Goal: Transaction & Acquisition: Purchase product/service

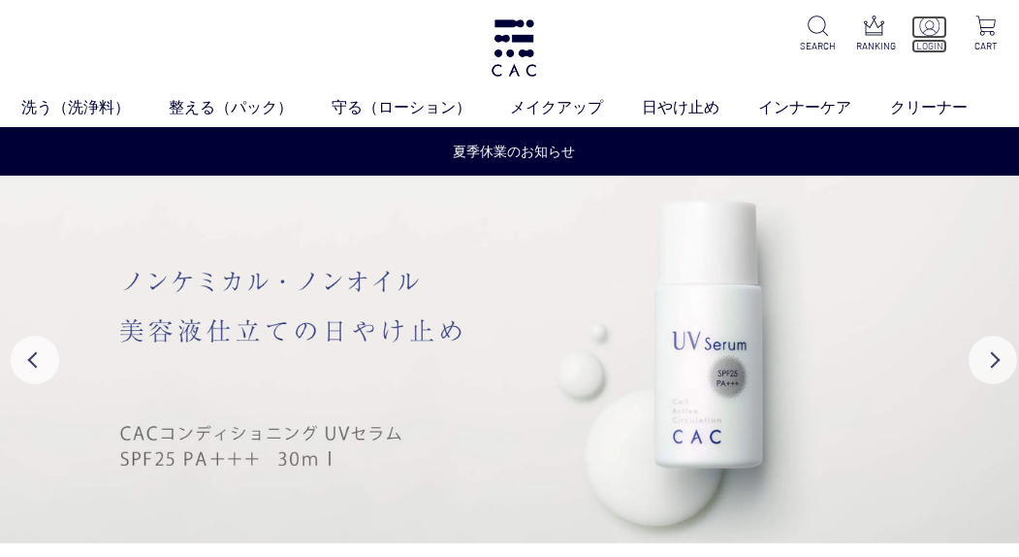
click at [934, 43] on p "LOGIN" at bounding box center [930, 46] width 36 height 15
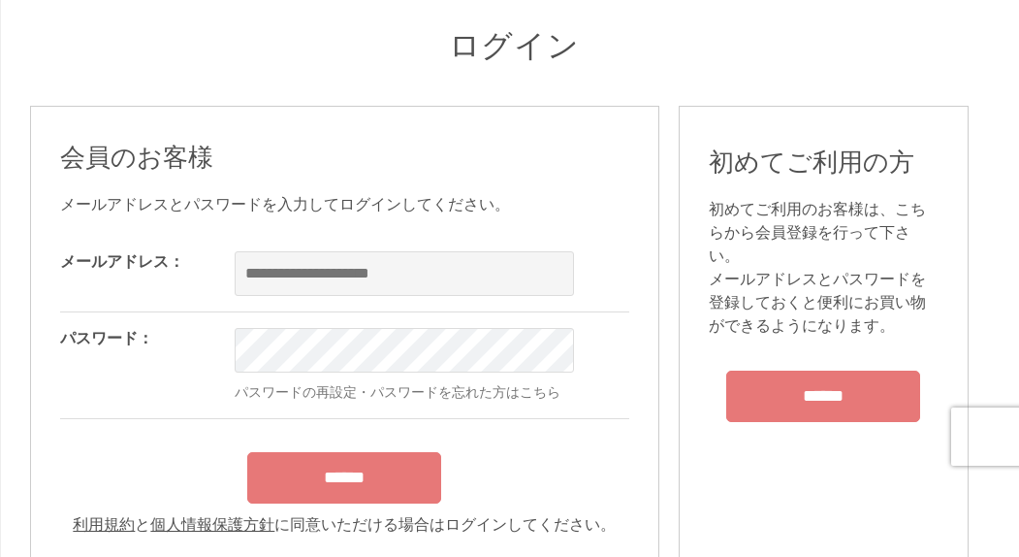
scroll to position [97, 0]
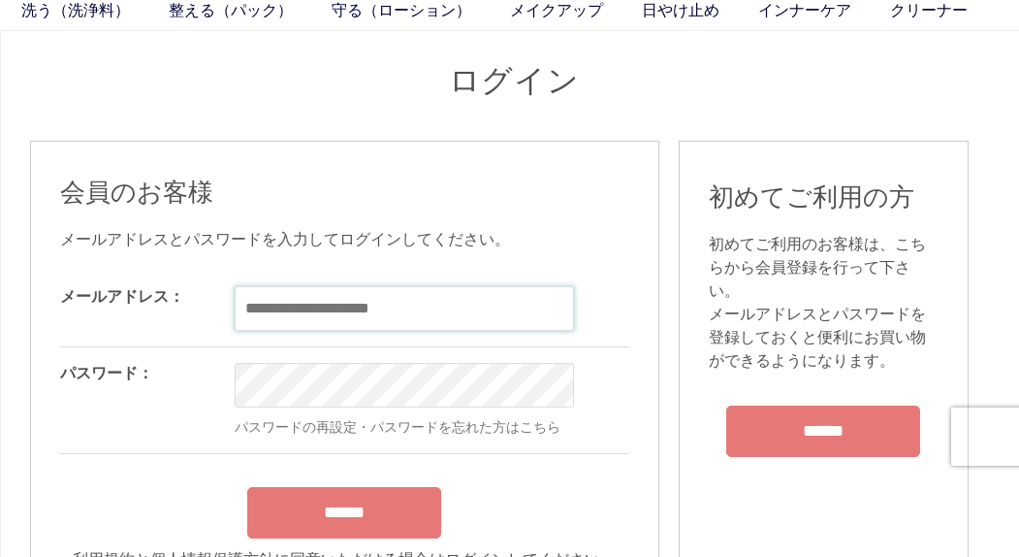
click at [332, 292] on input "email" at bounding box center [404, 308] width 339 height 45
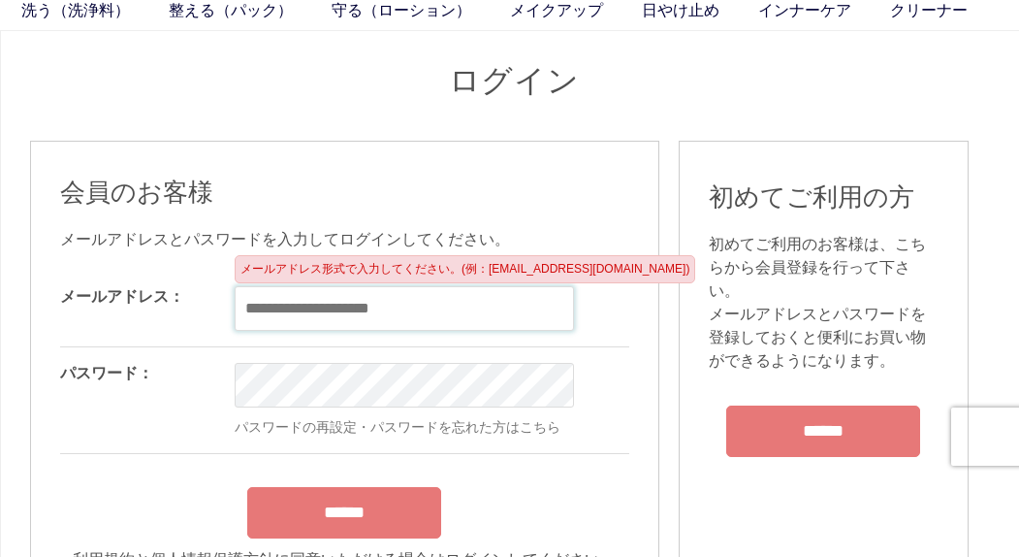
type input "**********"
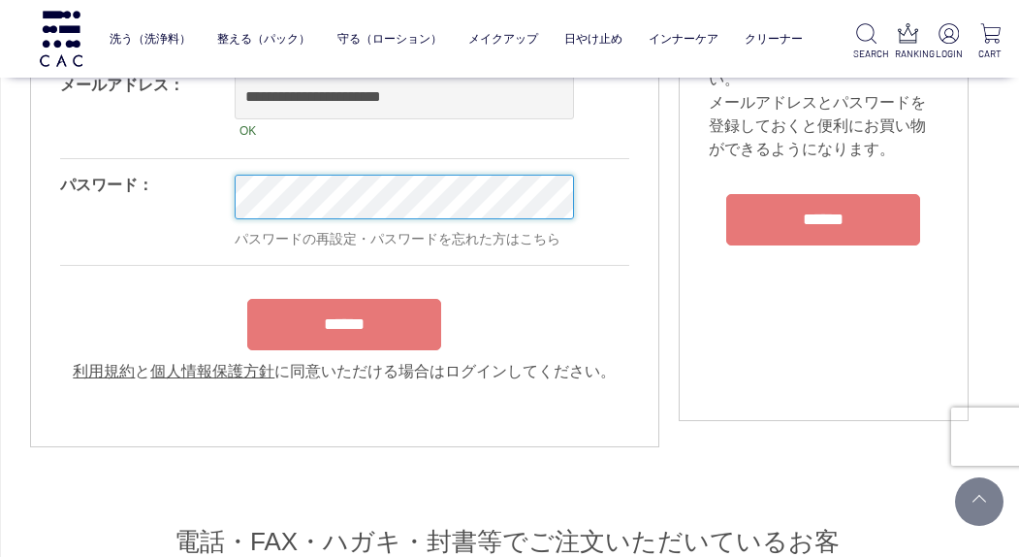
scroll to position [194, 0]
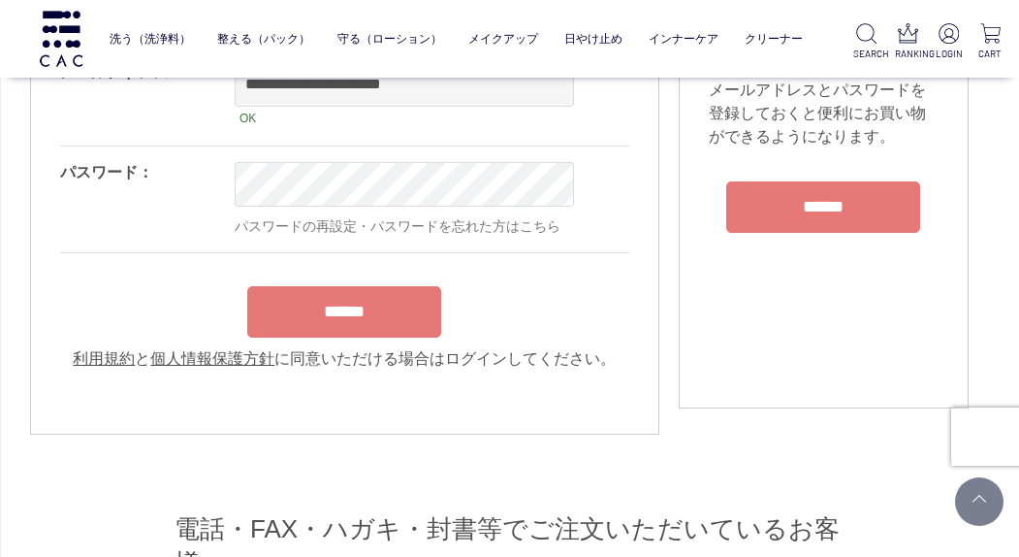
click at [342, 330] on input "******" at bounding box center [344, 311] width 194 height 51
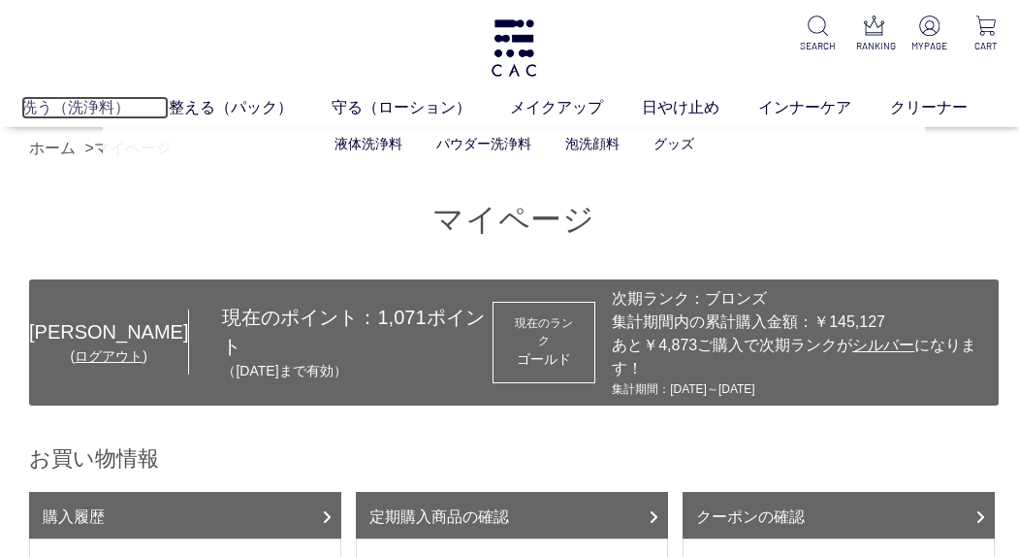
click at [97, 100] on link "洗う（洗浄料）" at bounding box center [94, 107] width 147 height 23
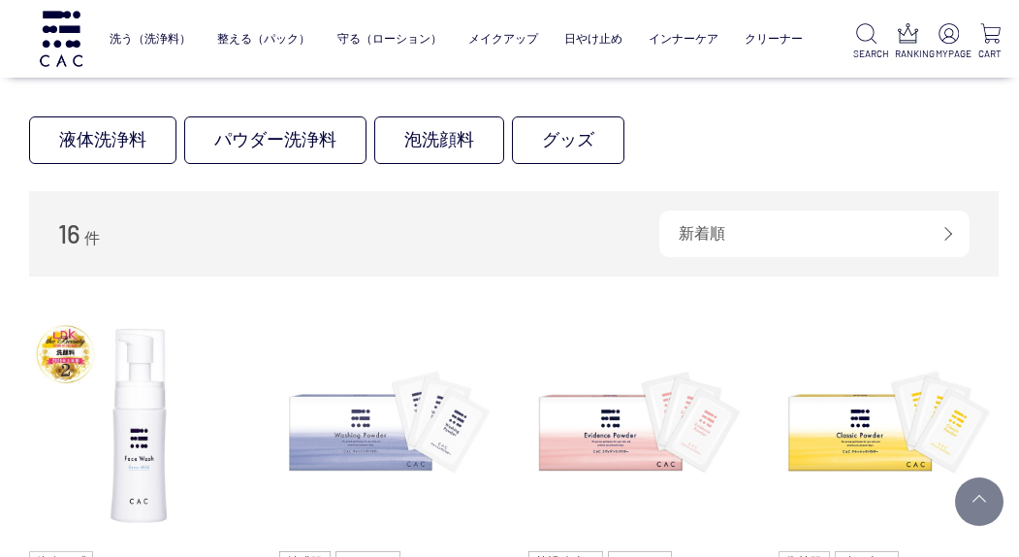
scroll to position [388, 0]
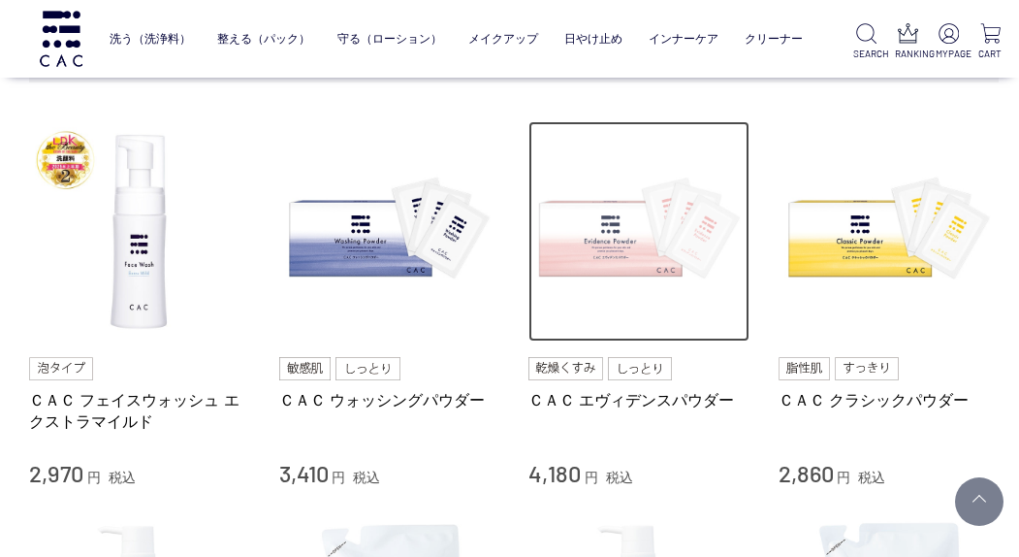
click at [620, 263] on img at bounding box center [639, 231] width 221 height 221
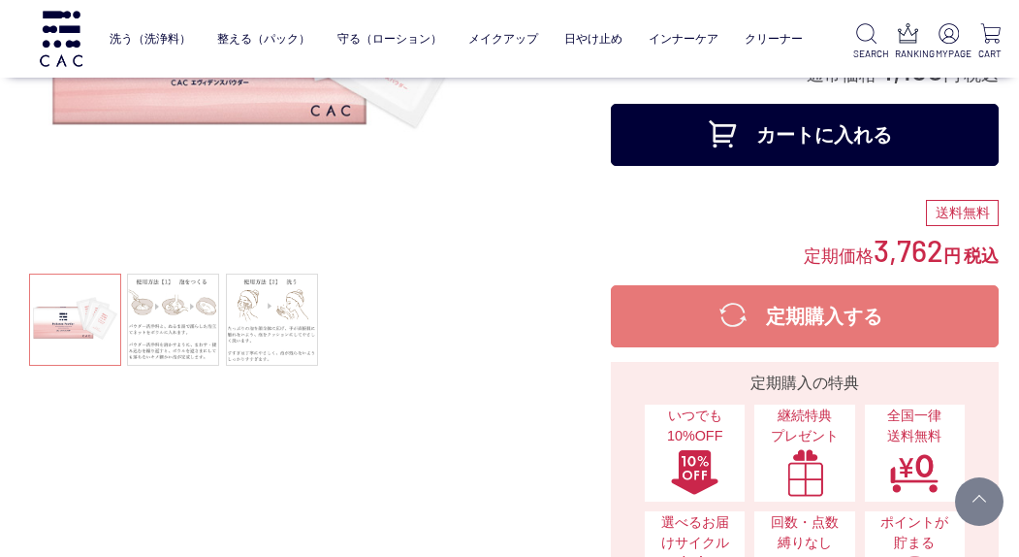
scroll to position [291, 0]
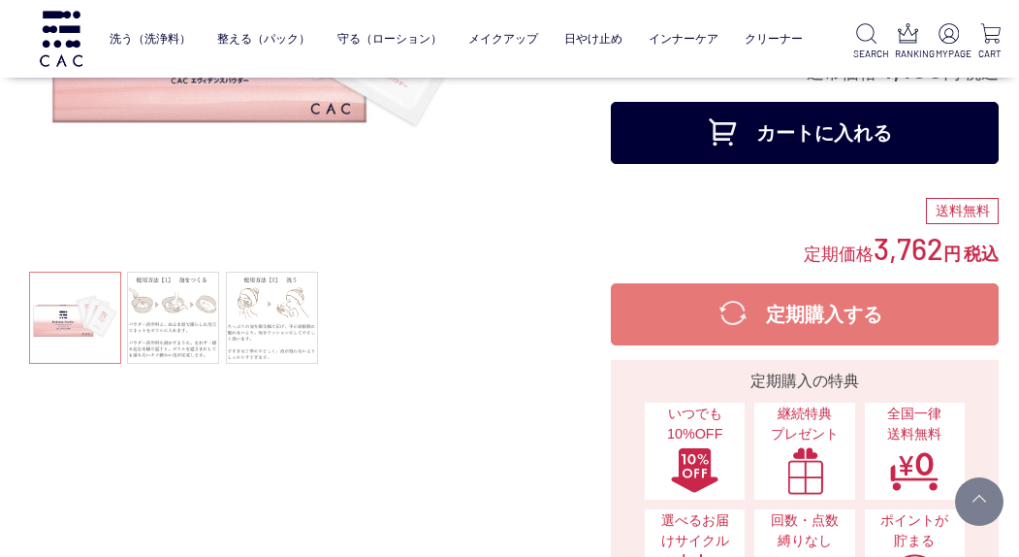
click at [772, 142] on button "カートに入れる" at bounding box center [805, 133] width 388 height 62
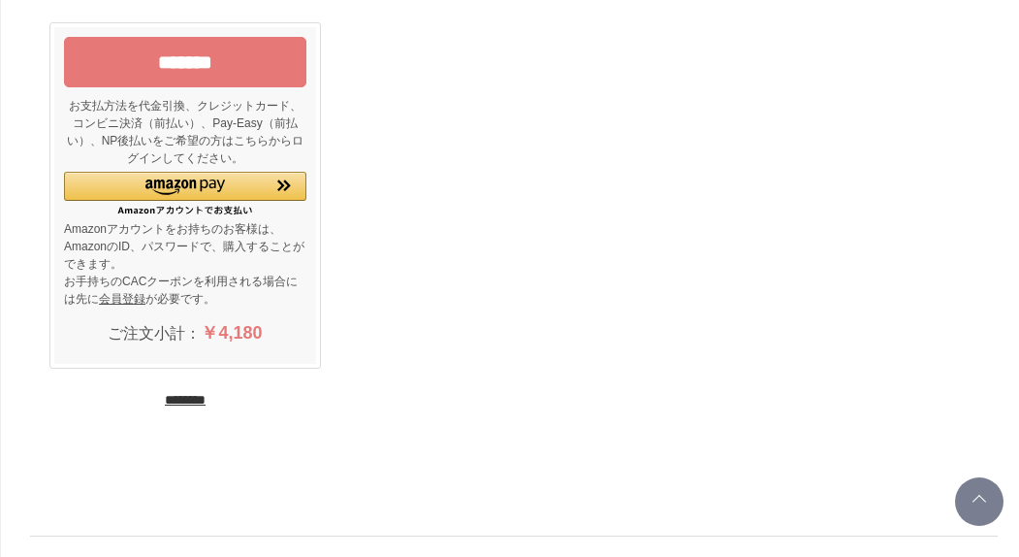
scroll to position [679, 0]
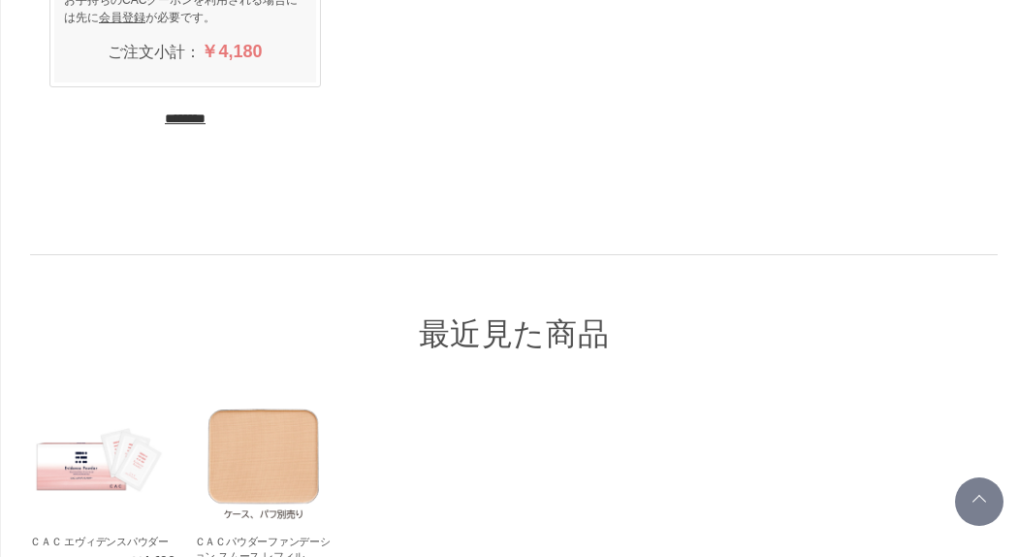
click at [199, 121] on input "********" at bounding box center [185, 119] width 41 height 18
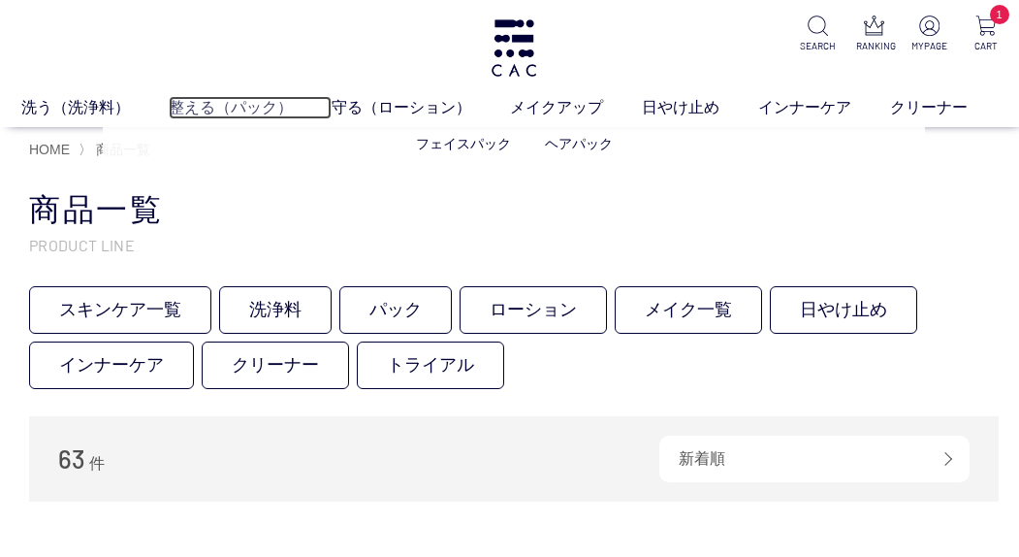
click at [216, 102] on link "整える（パック）" at bounding box center [250, 107] width 163 height 23
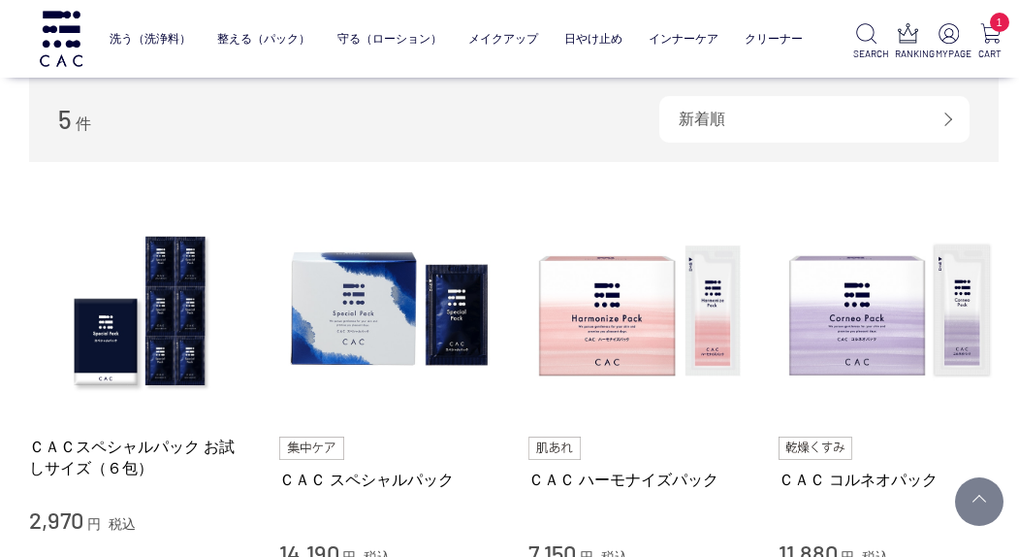
scroll to position [388, 0]
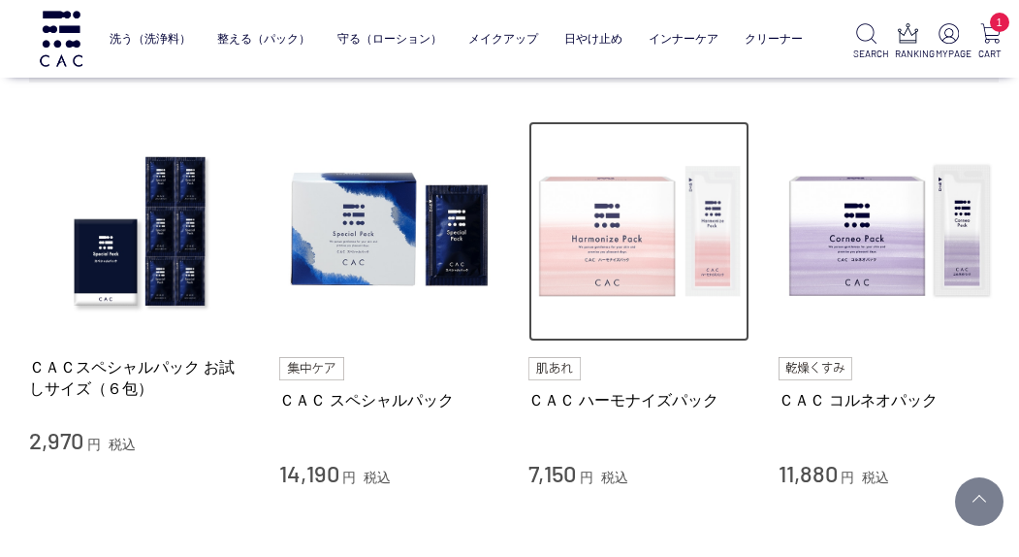
click at [627, 267] on img at bounding box center [639, 231] width 221 height 221
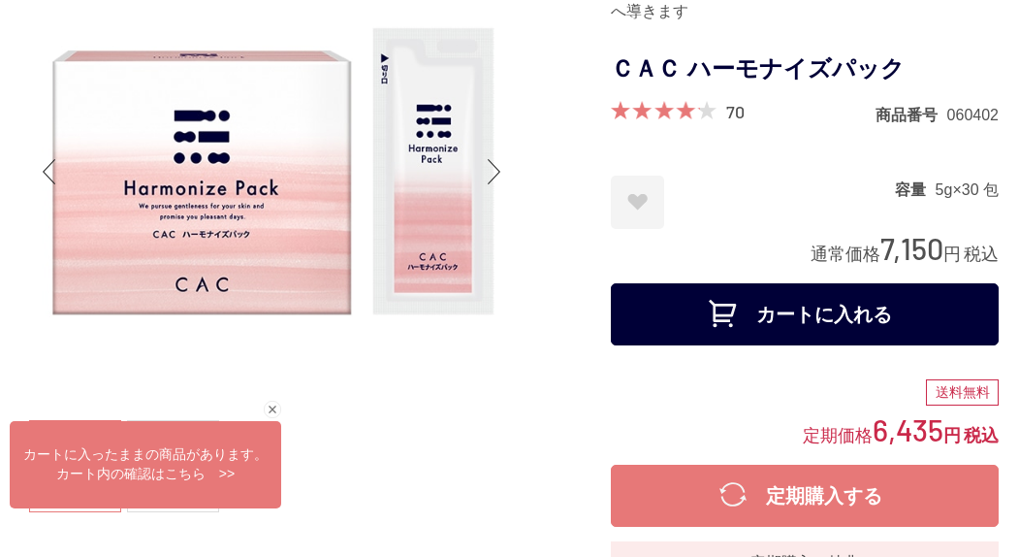
scroll to position [291, 0]
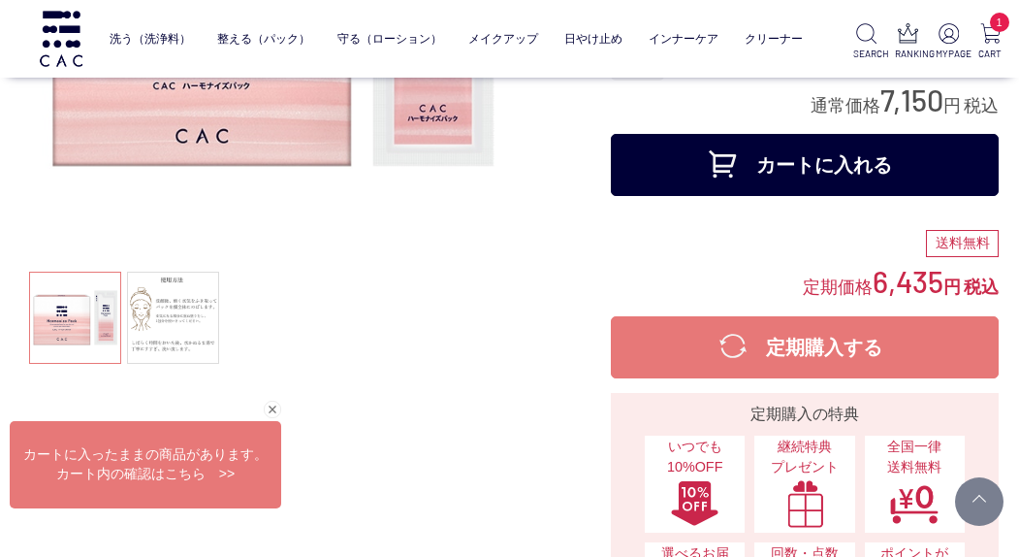
click at [746, 171] on button "カートに入れる" at bounding box center [805, 165] width 388 height 62
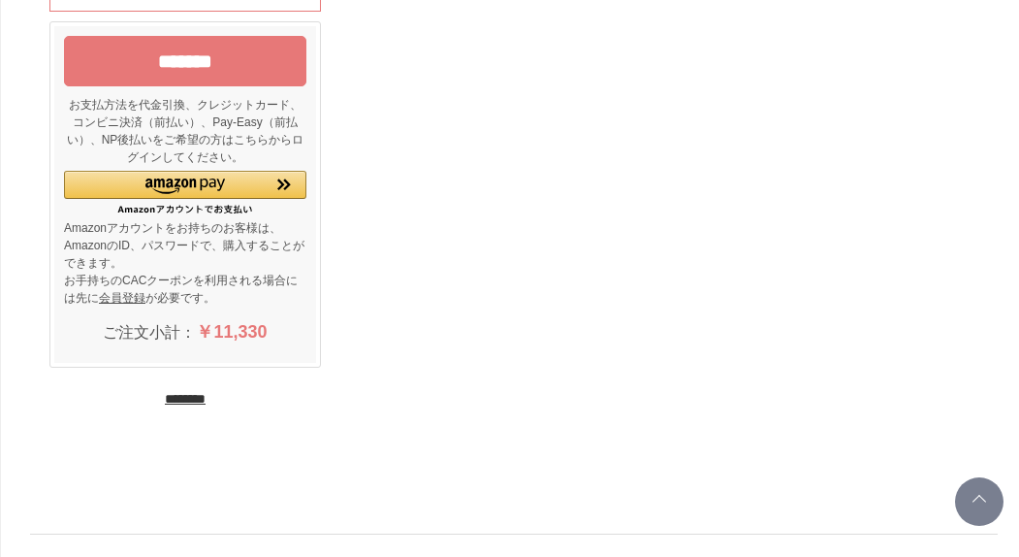
scroll to position [679, 0]
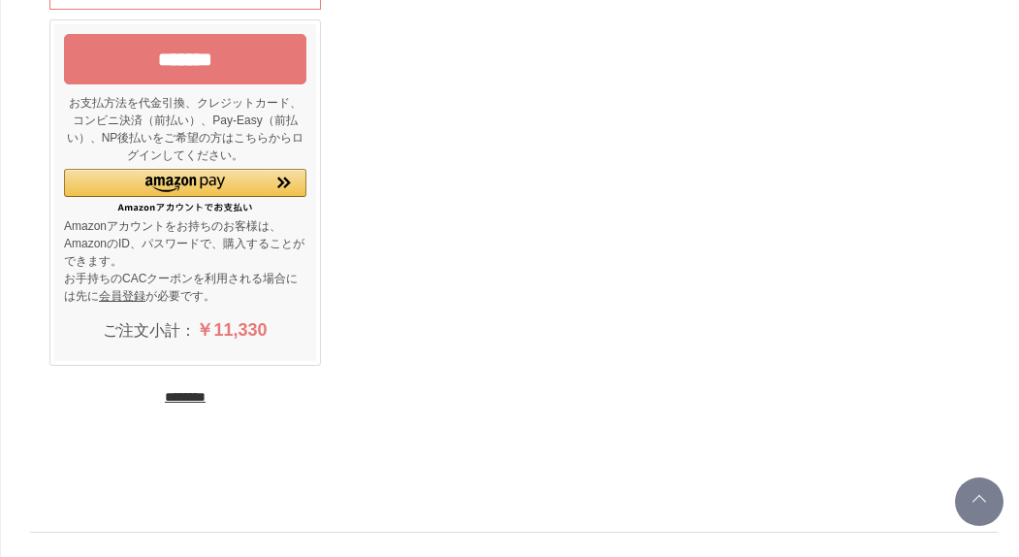
click at [167, 394] on input "********" at bounding box center [185, 397] width 41 height 18
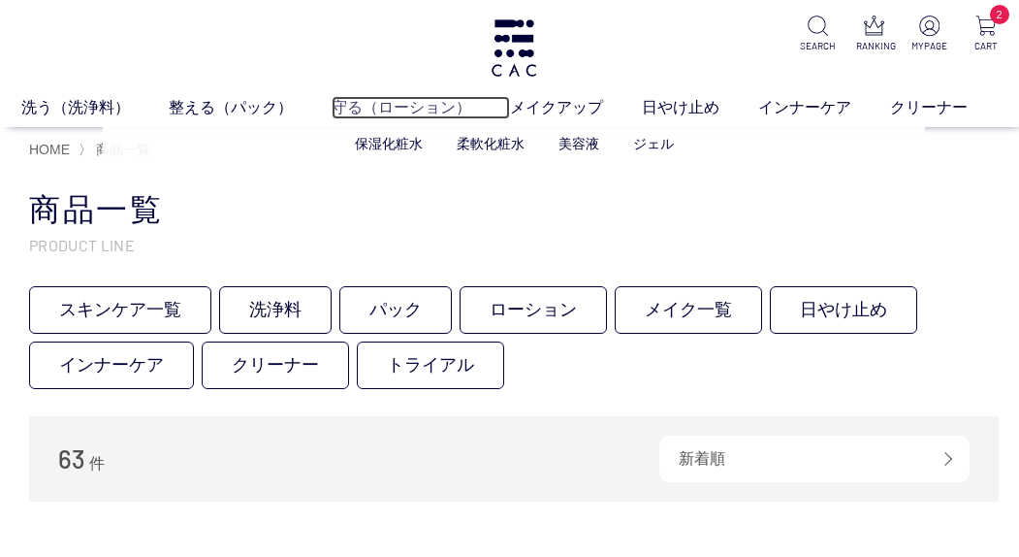
click at [388, 112] on link "守る（ローション）" at bounding box center [421, 107] width 178 height 23
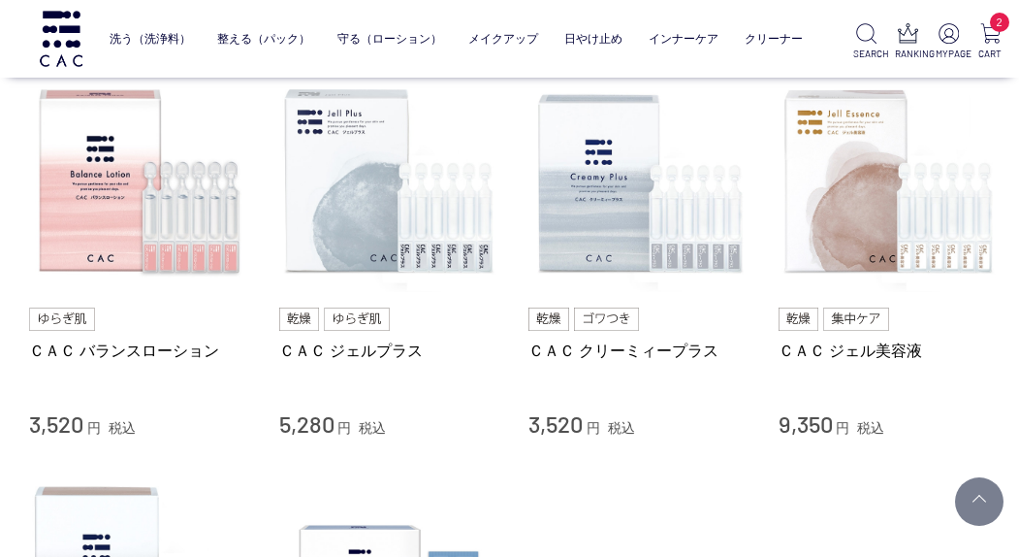
scroll to position [776, 0]
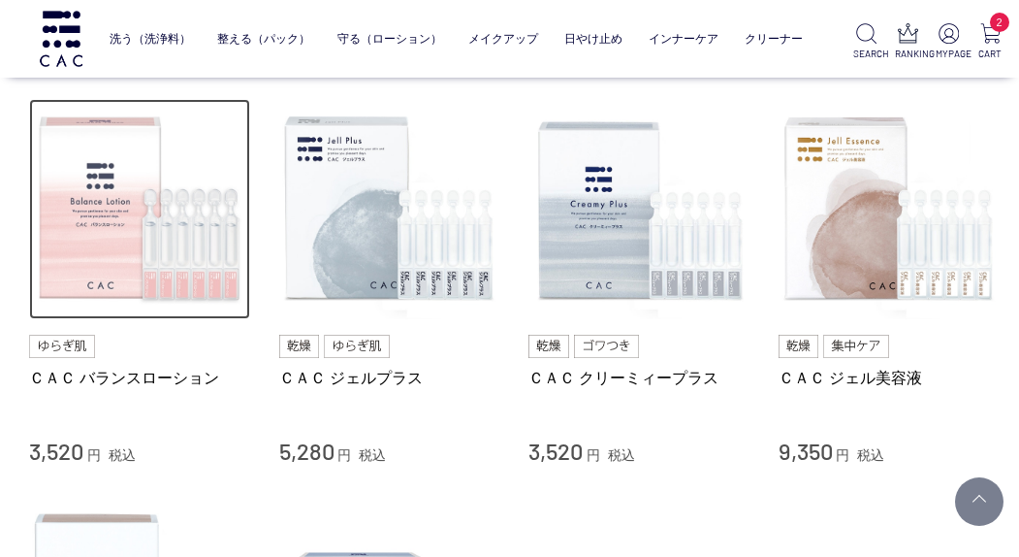
click at [100, 223] on img at bounding box center [139, 209] width 221 height 221
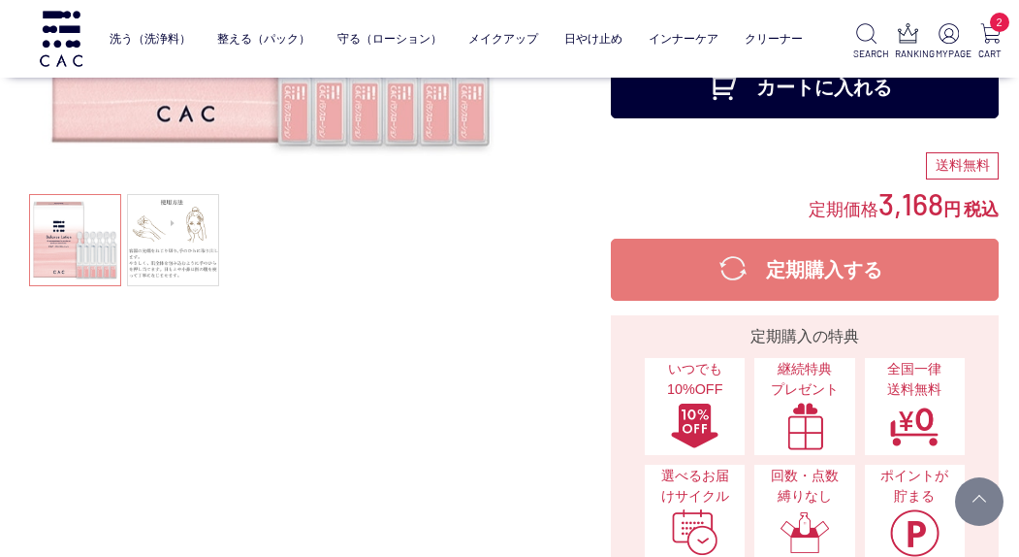
scroll to position [291, 0]
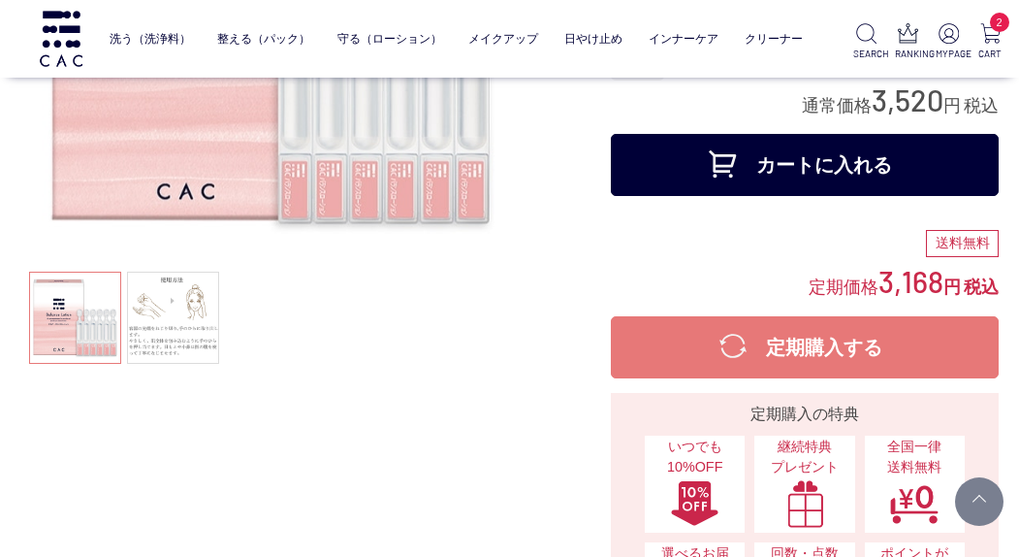
click at [700, 170] on button "カートに入れる" at bounding box center [805, 165] width 388 height 62
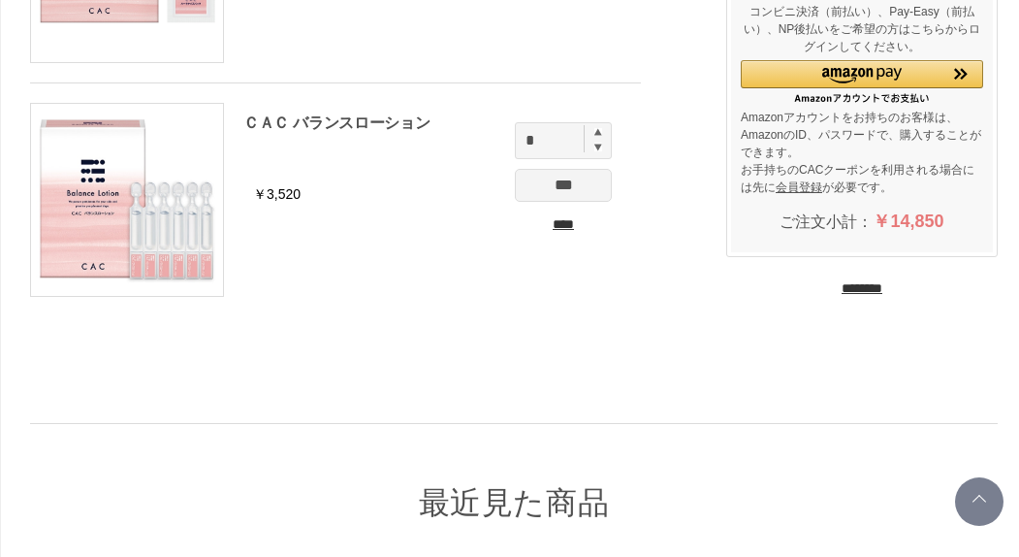
scroll to position [485, 0]
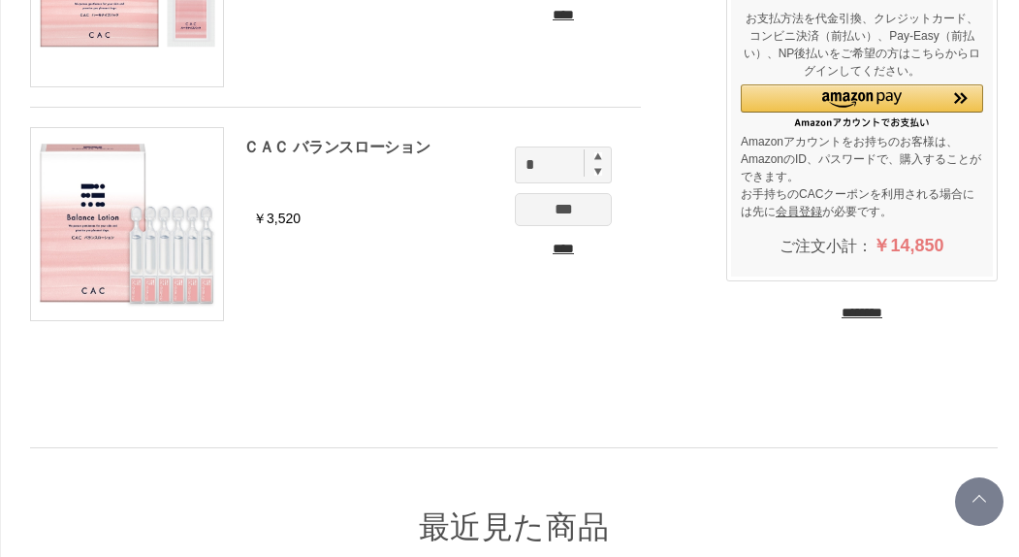
click at [842, 317] on input "********" at bounding box center [862, 313] width 41 height 18
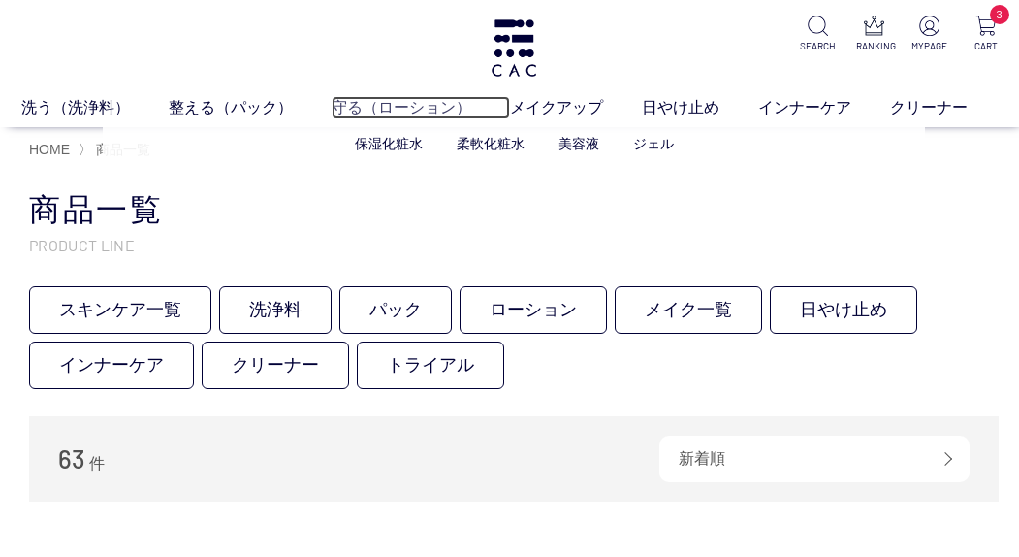
click at [404, 109] on link "守る（ローション）" at bounding box center [421, 107] width 178 height 23
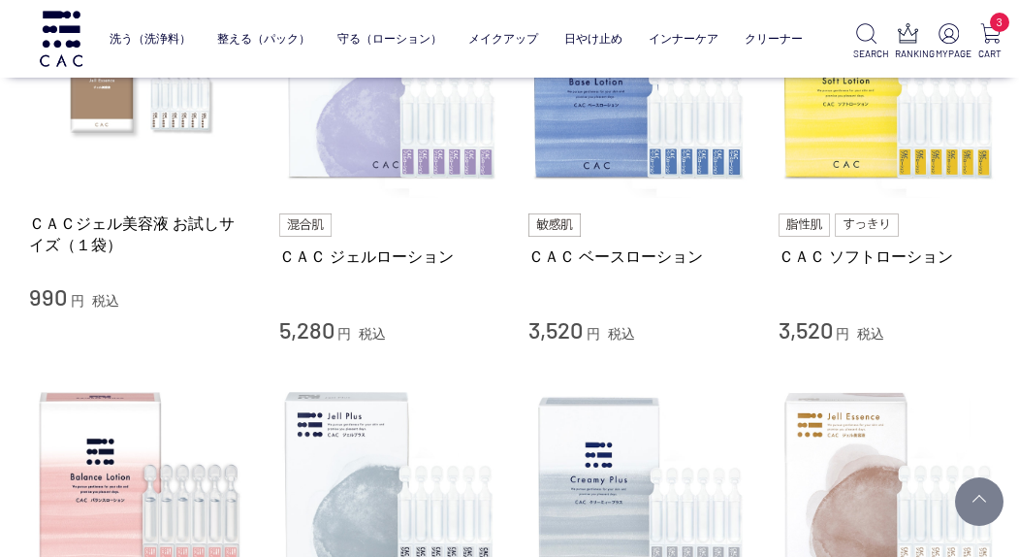
scroll to position [776, 0]
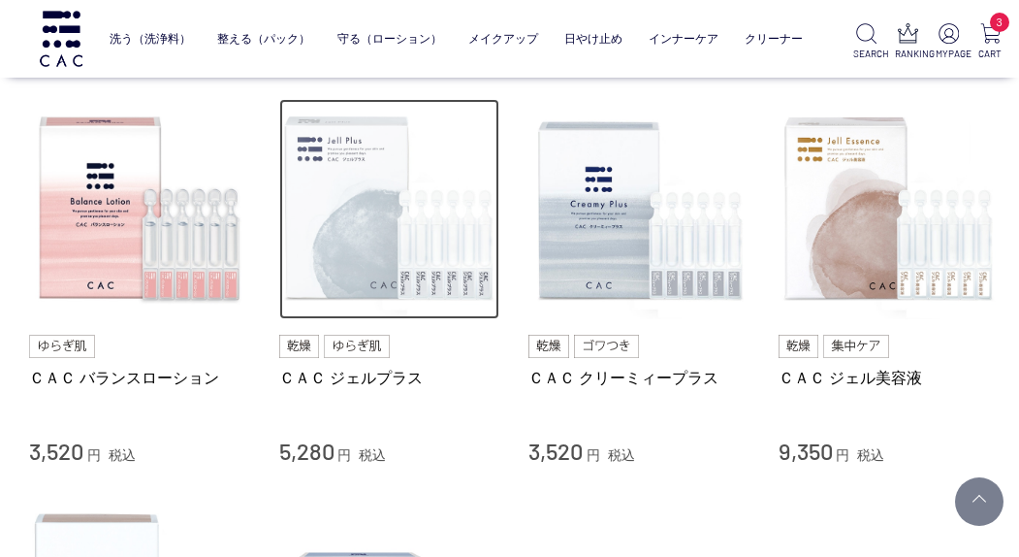
click at [357, 229] on img at bounding box center [389, 209] width 221 height 221
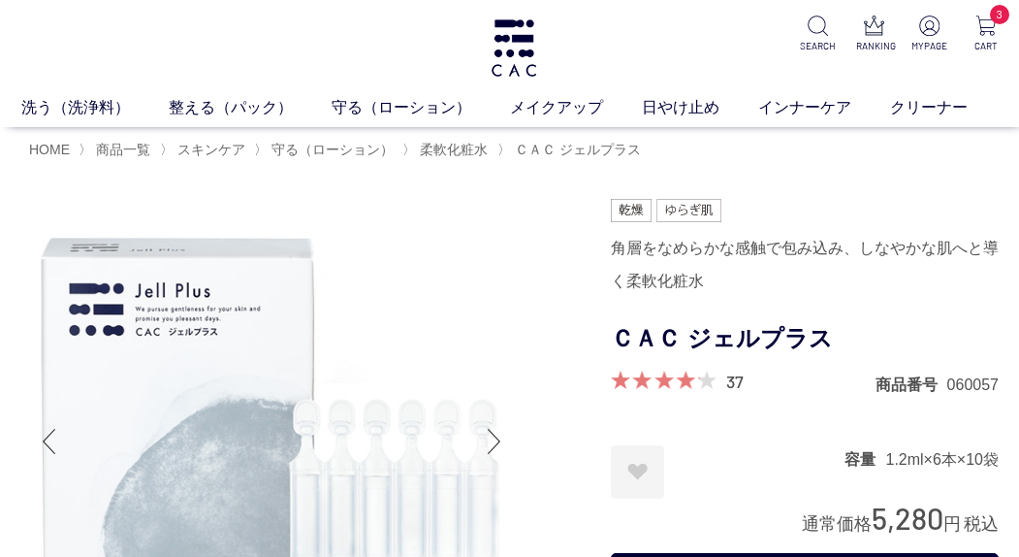
scroll to position [291, 0]
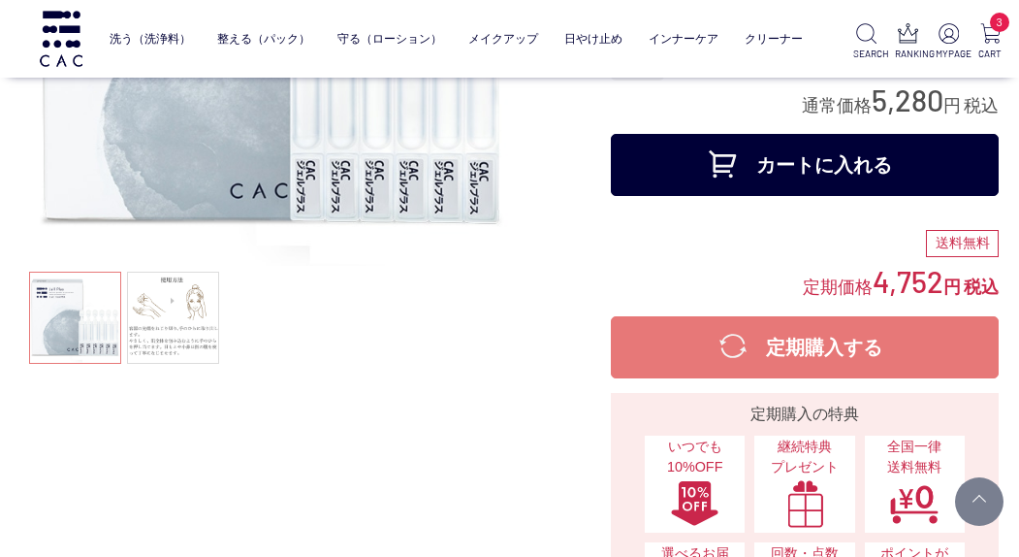
click at [810, 170] on button "カートに入れる" at bounding box center [805, 165] width 388 height 62
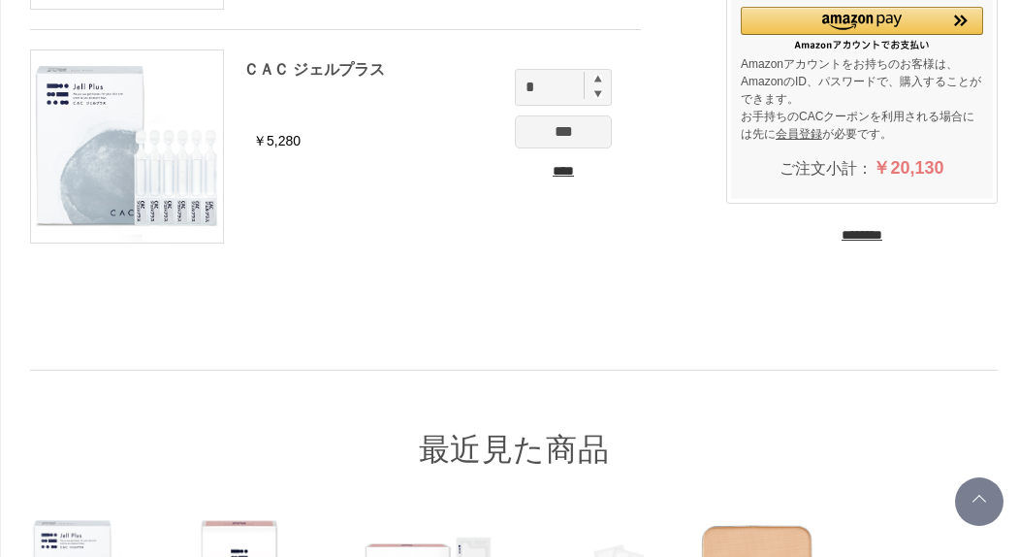
scroll to position [773, 0]
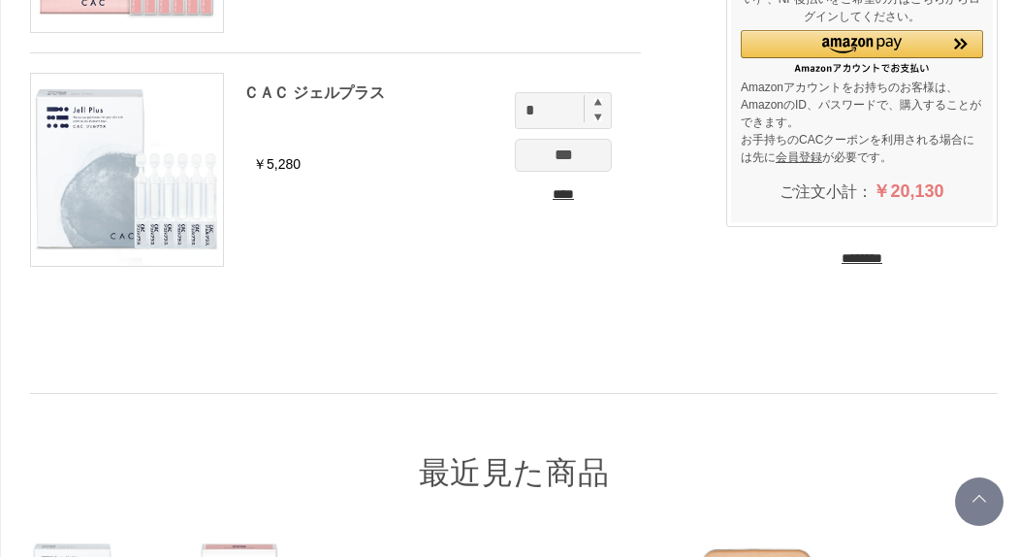
click at [849, 255] on input "********" at bounding box center [862, 258] width 41 height 18
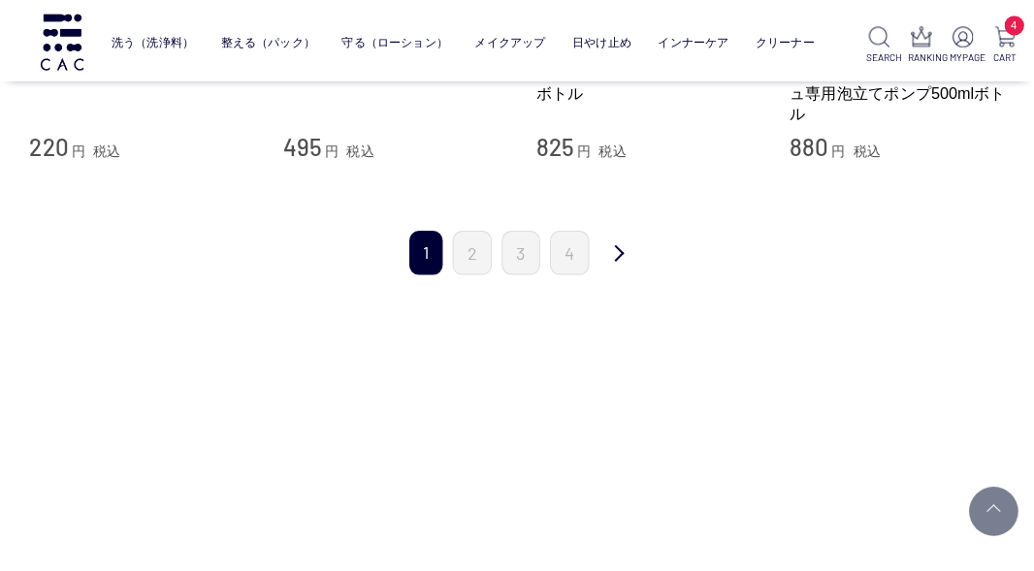
scroll to position [2231, 0]
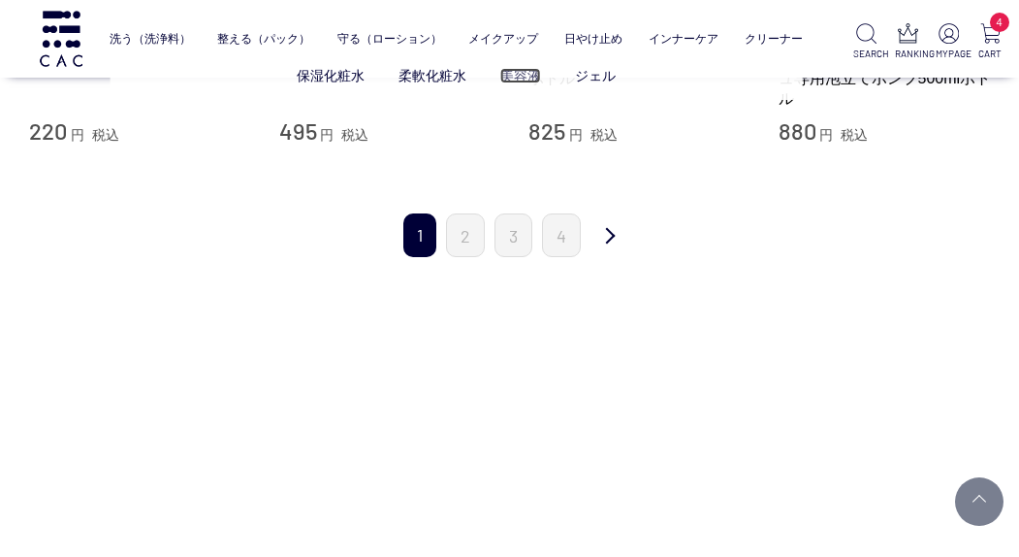
click at [520, 72] on link "美容液" at bounding box center [520, 76] width 41 height 16
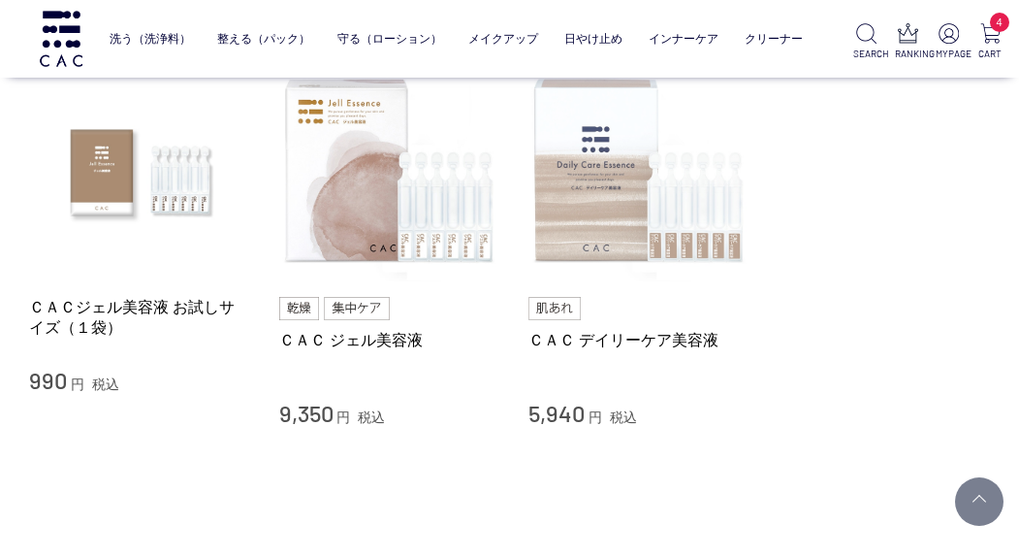
scroll to position [194, 0]
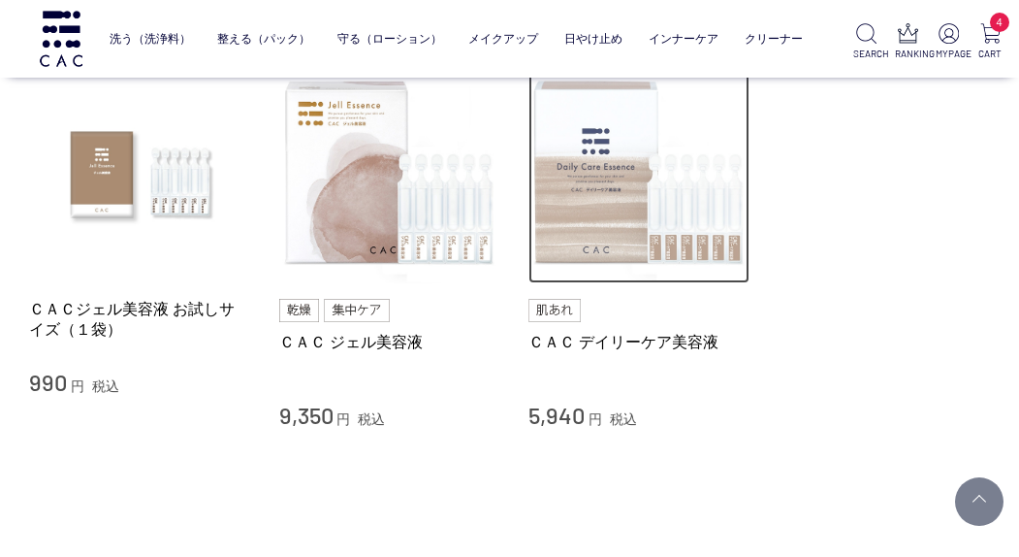
click at [587, 197] on img at bounding box center [639, 173] width 221 height 221
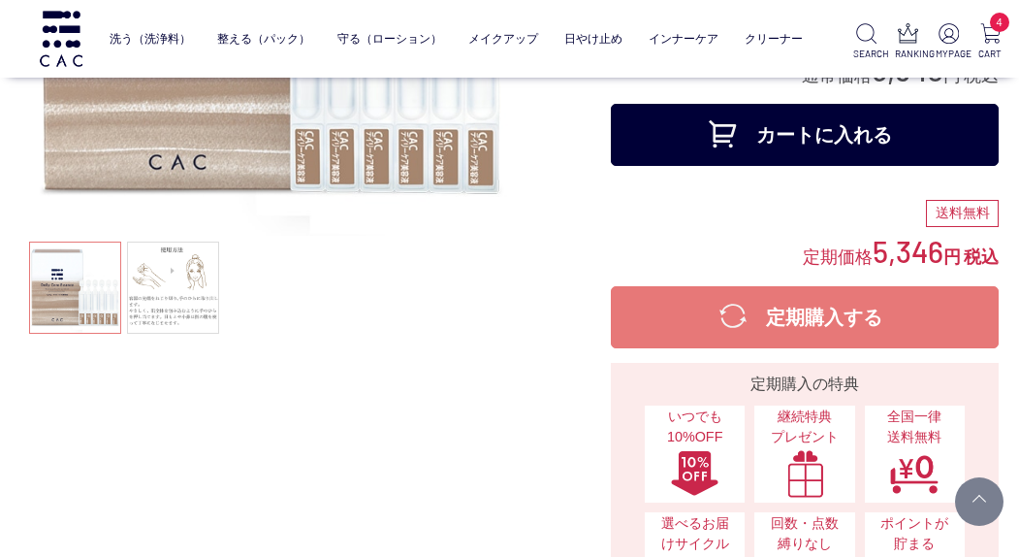
scroll to position [291, 0]
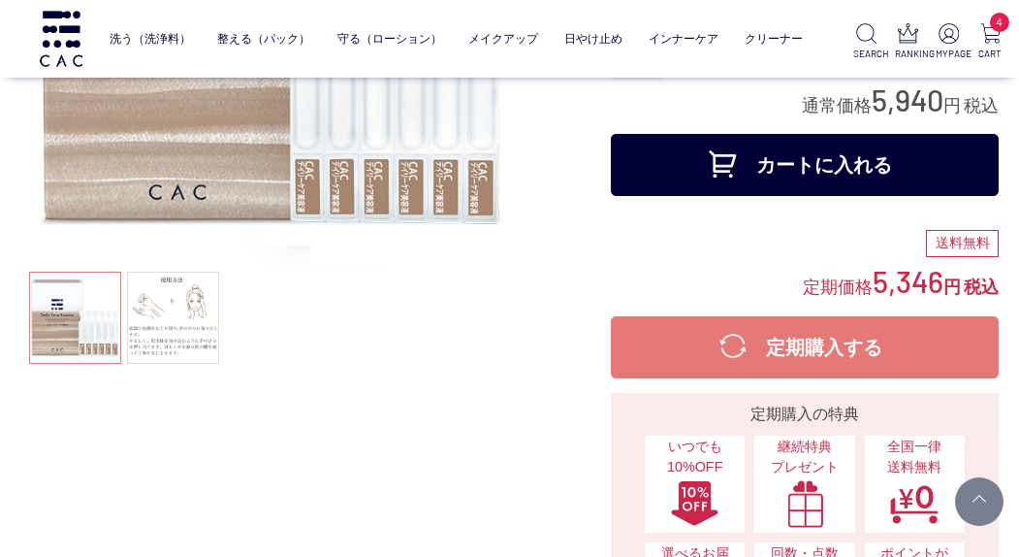
click at [725, 149] on button "カートに入れる" at bounding box center [805, 165] width 388 height 62
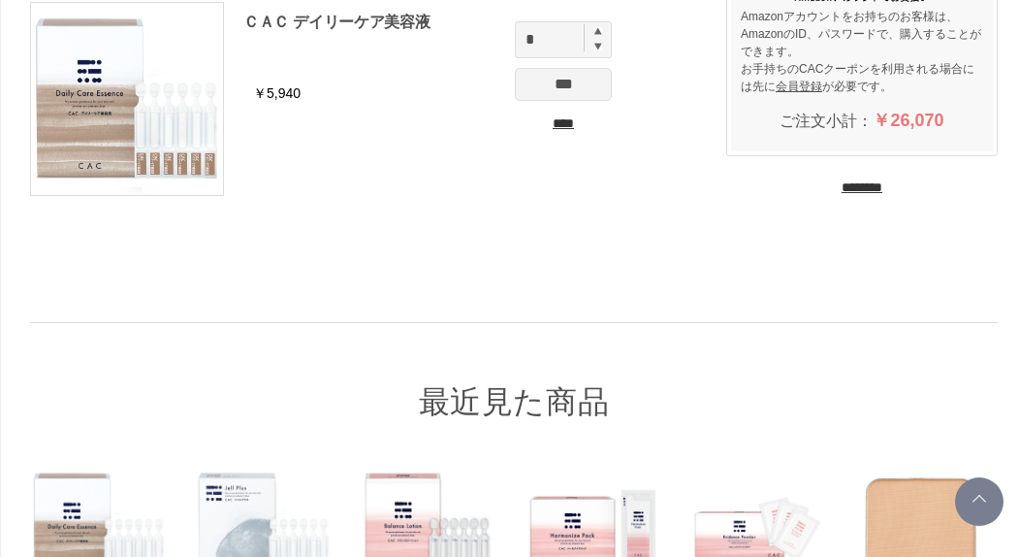
scroll to position [970, 0]
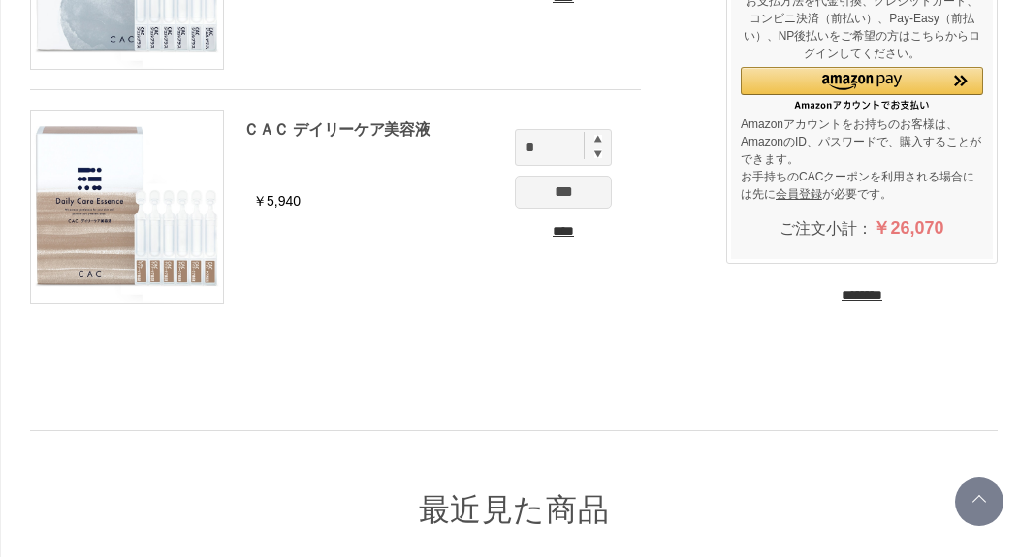
click at [864, 297] on input "********" at bounding box center [862, 295] width 41 height 18
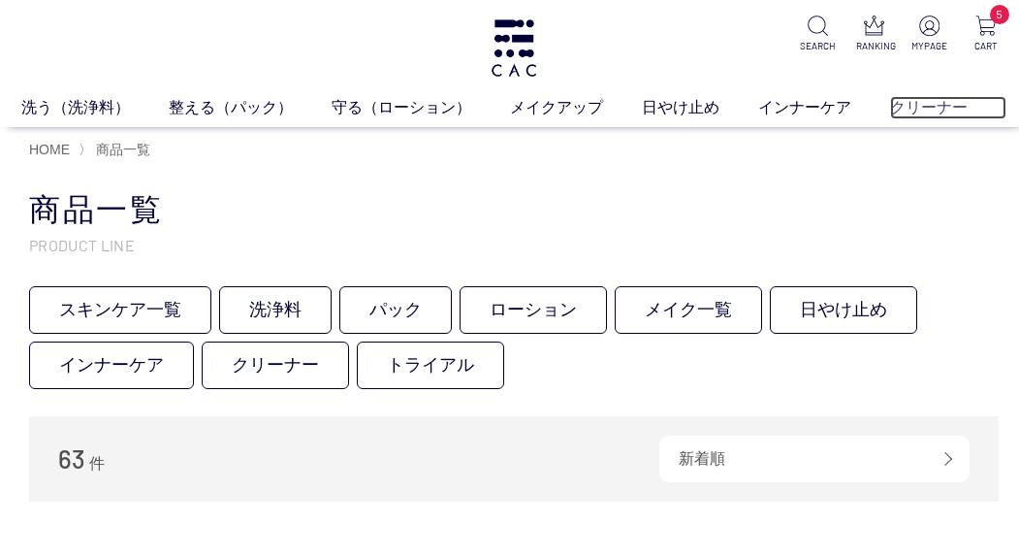
click at [910, 107] on link "クリーナー" at bounding box center [948, 107] width 116 height 23
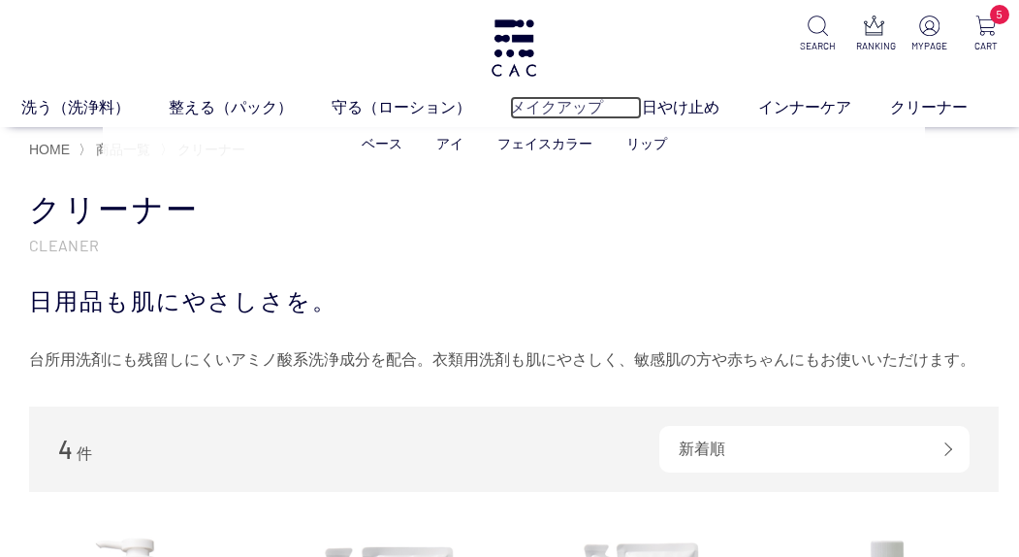
click at [554, 109] on link "メイクアップ" at bounding box center [576, 107] width 132 height 23
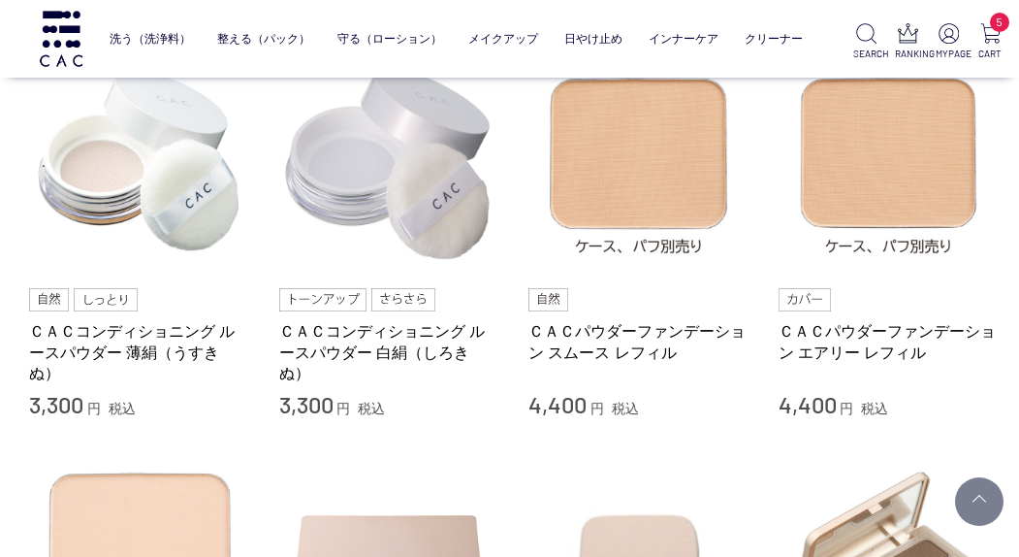
scroll to position [291, 0]
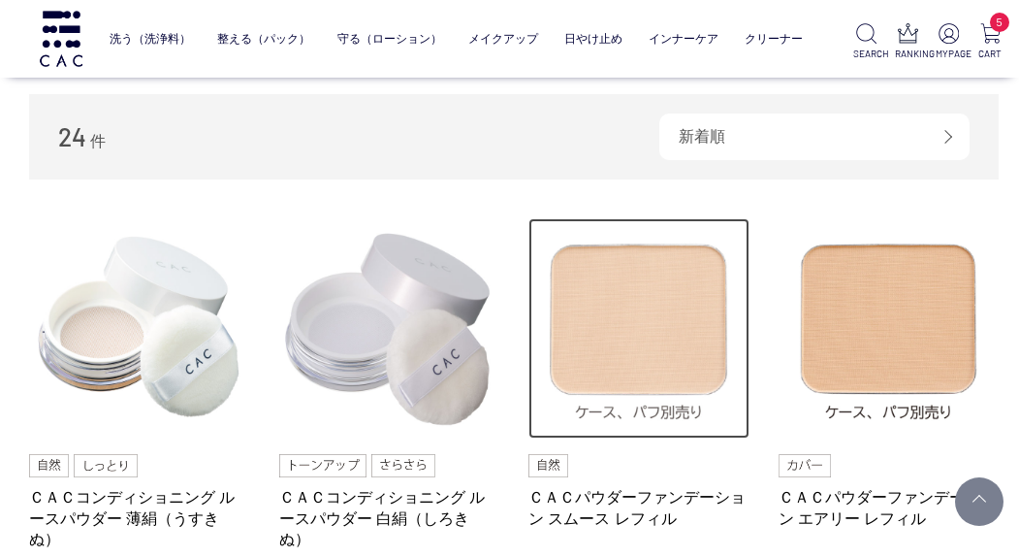
click at [645, 289] on img at bounding box center [639, 328] width 221 height 221
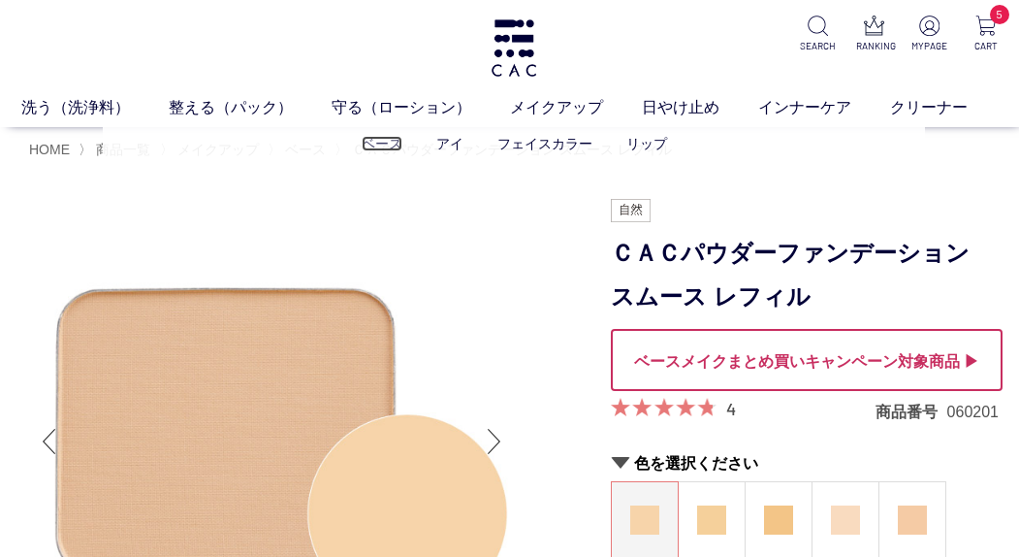
click at [396, 139] on link "ベース" at bounding box center [382, 144] width 41 height 16
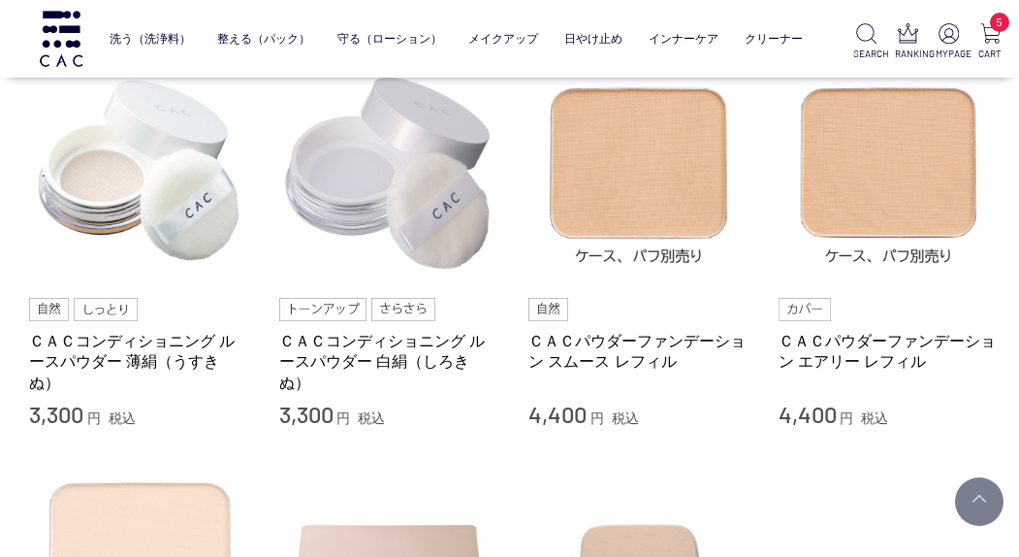
scroll to position [194, 0]
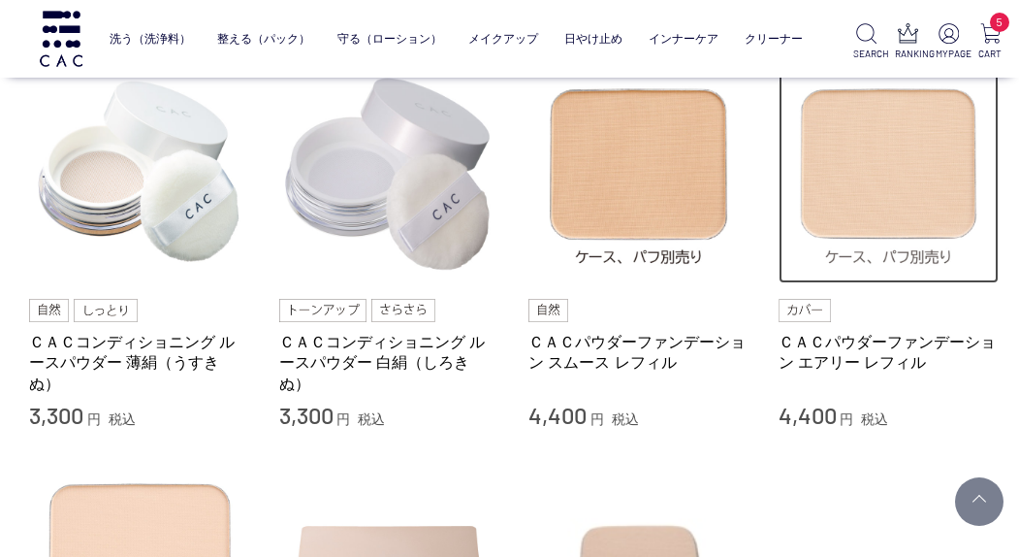
click at [921, 184] on img at bounding box center [889, 173] width 221 height 221
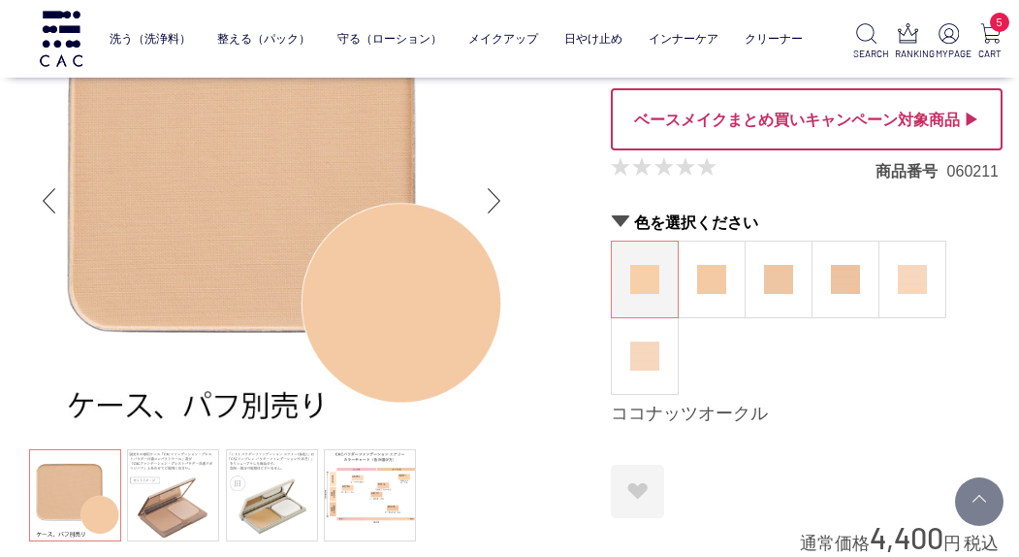
scroll to position [194, 0]
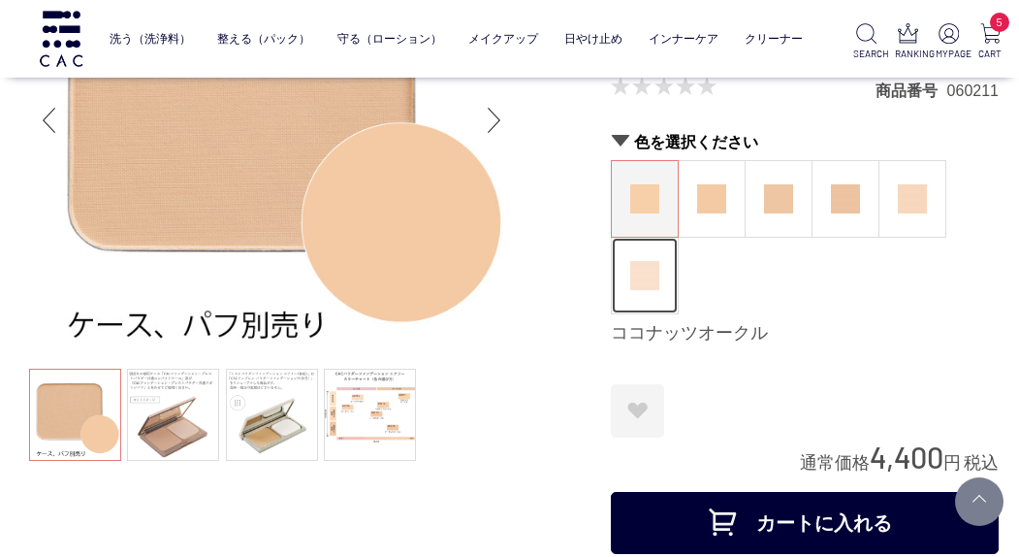
click at [650, 286] on img at bounding box center [644, 275] width 29 height 29
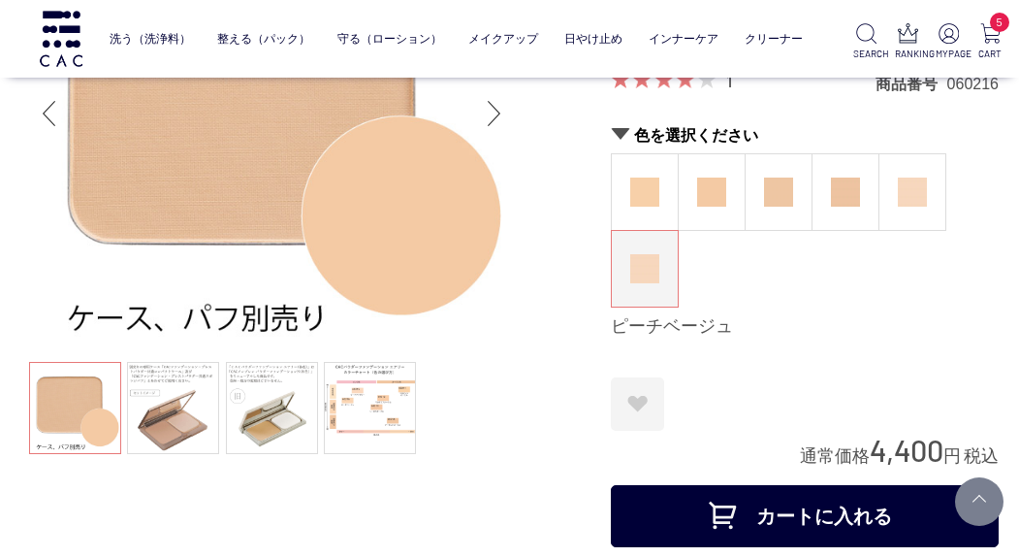
scroll to position [194, 0]
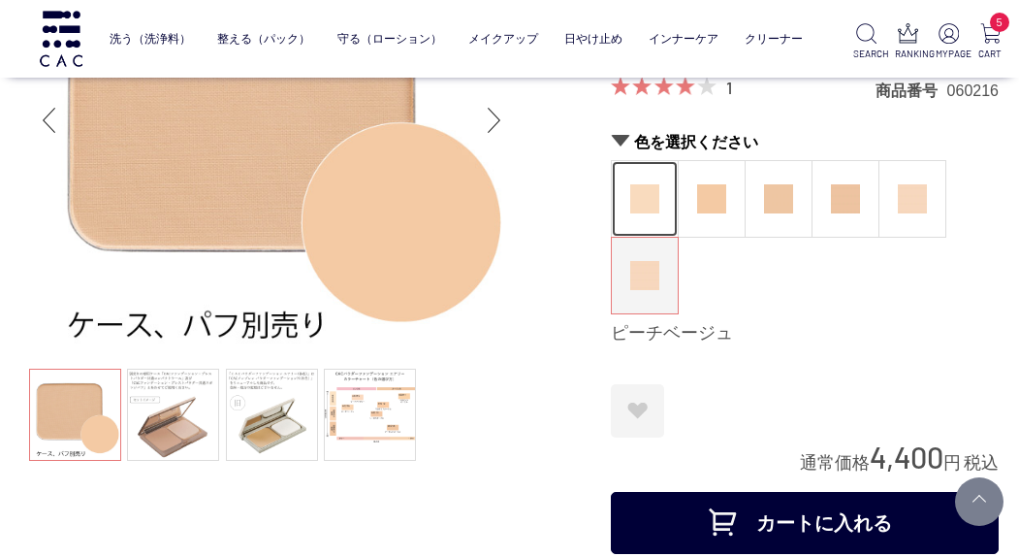
click at [646, 204] on img at bounding box center [644, 198] width 29 height 29
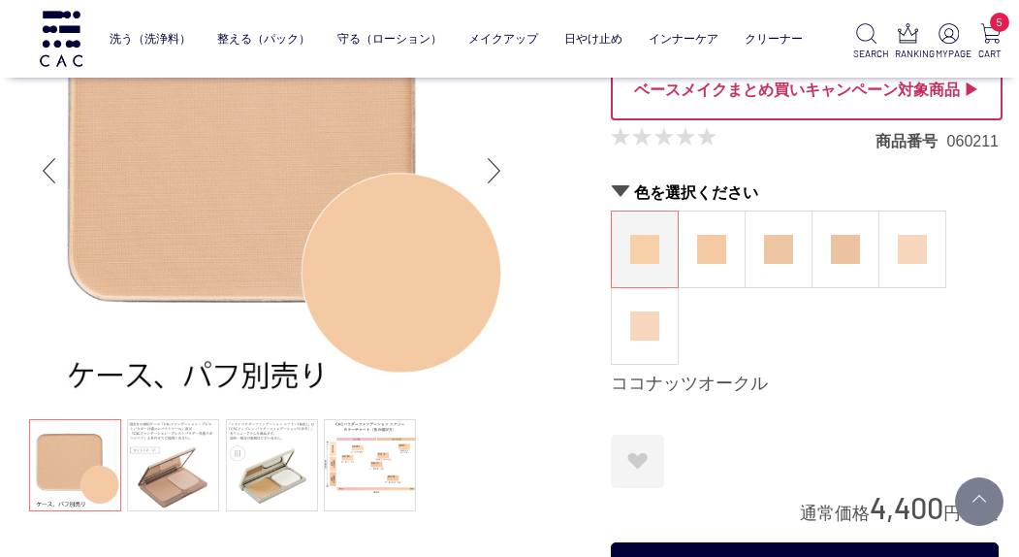
scroll to position [97, 0]
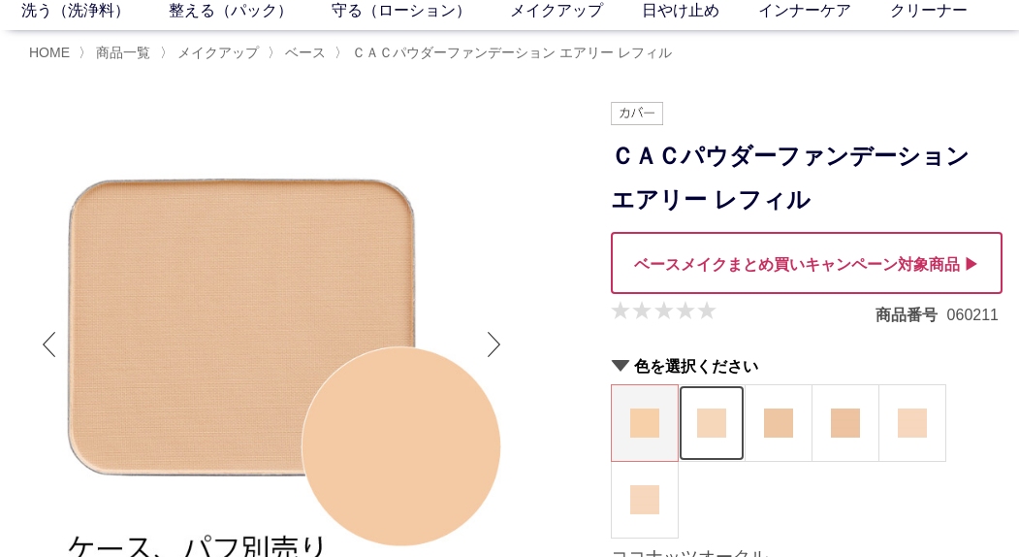
click at [710, 390] on figure at bounding box center [712, 423] width 66 height 76
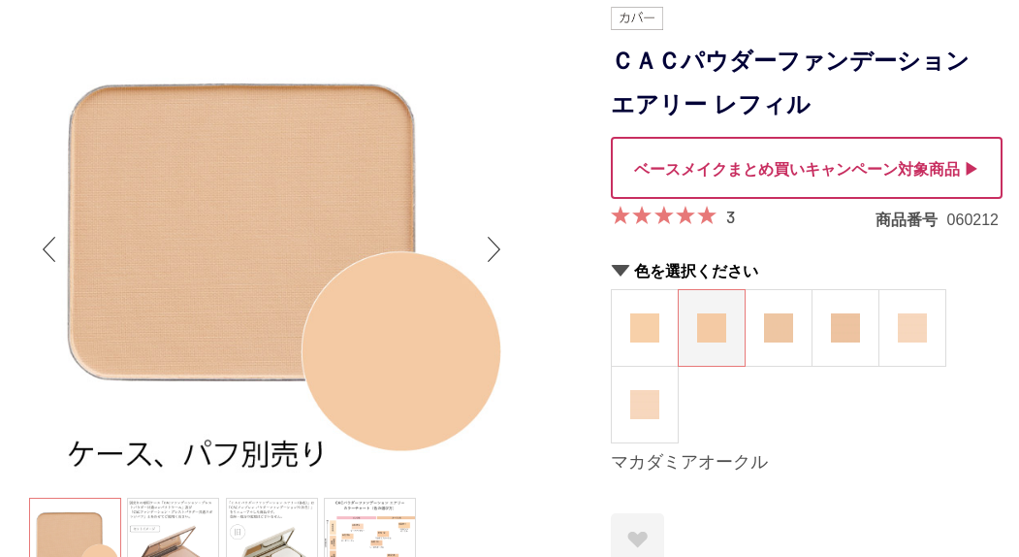
scroll to position [194, 0]
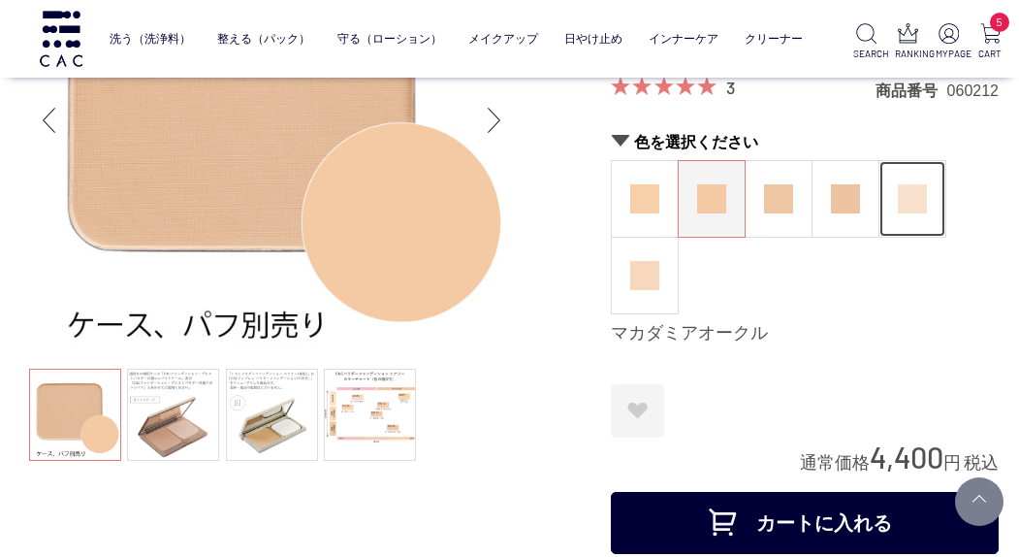
click at [910, 199] on img at bounding box center [912, 198] width 29 height 29
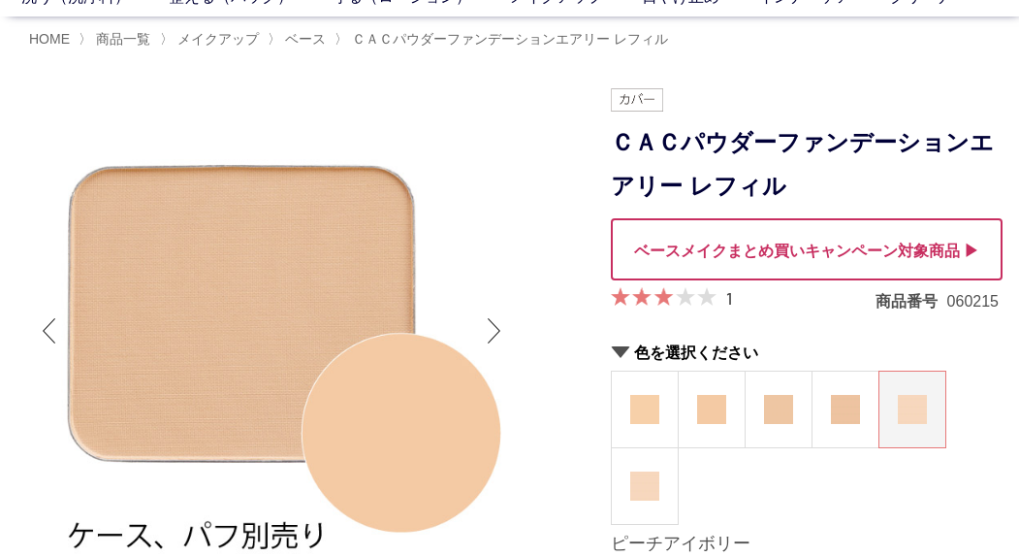
scroll to position [194, 0]
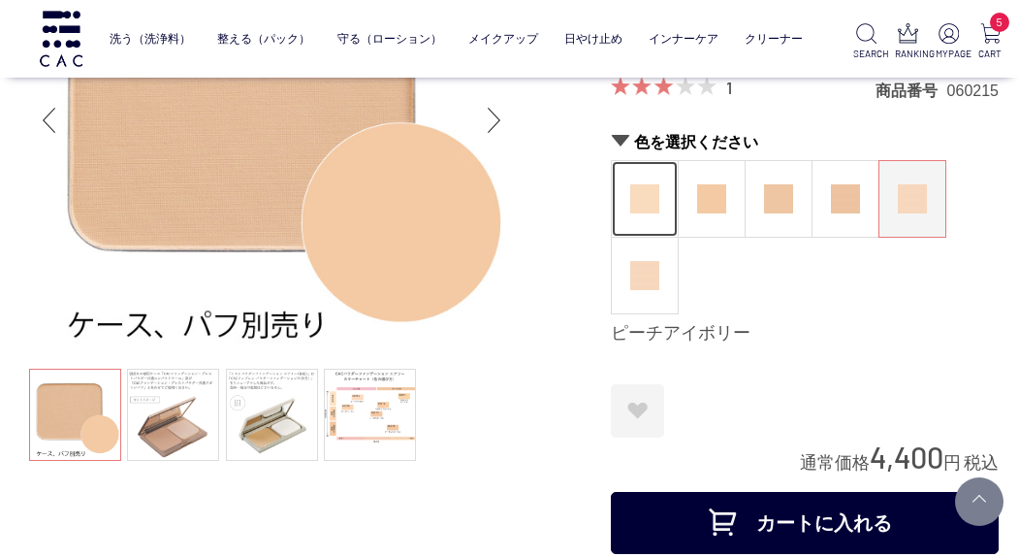
click at [643, 202] on img at bounding box center [644, 198] width 29 height 29
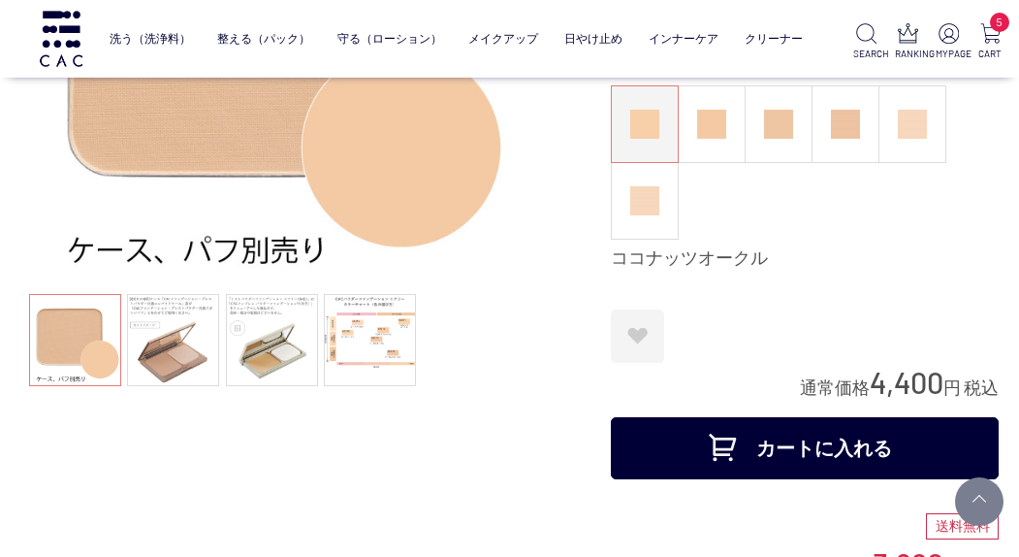
scroll to position [291, 0]
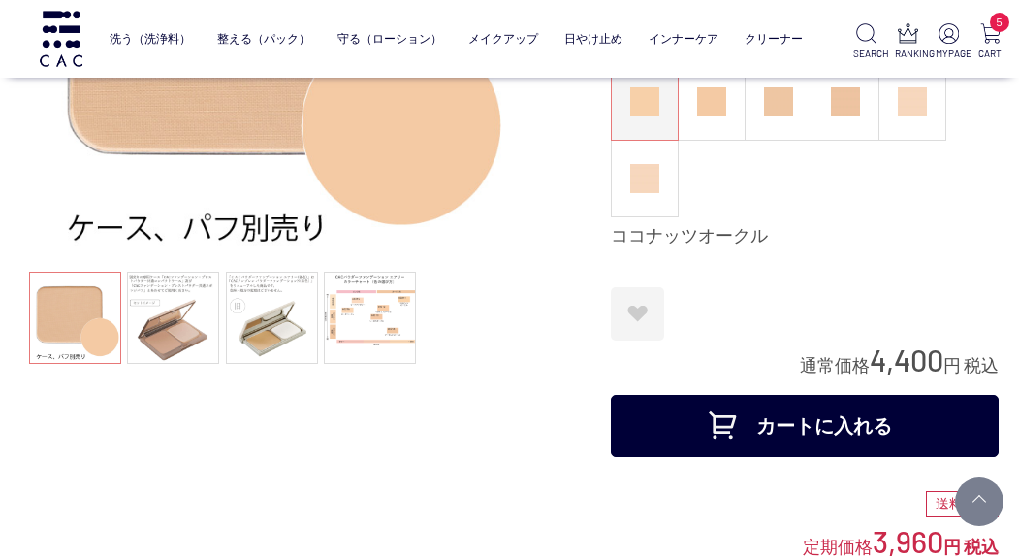
click at [752, 432] on button "カートに入れる" at bounding box center [805, 426] width 388 height 62
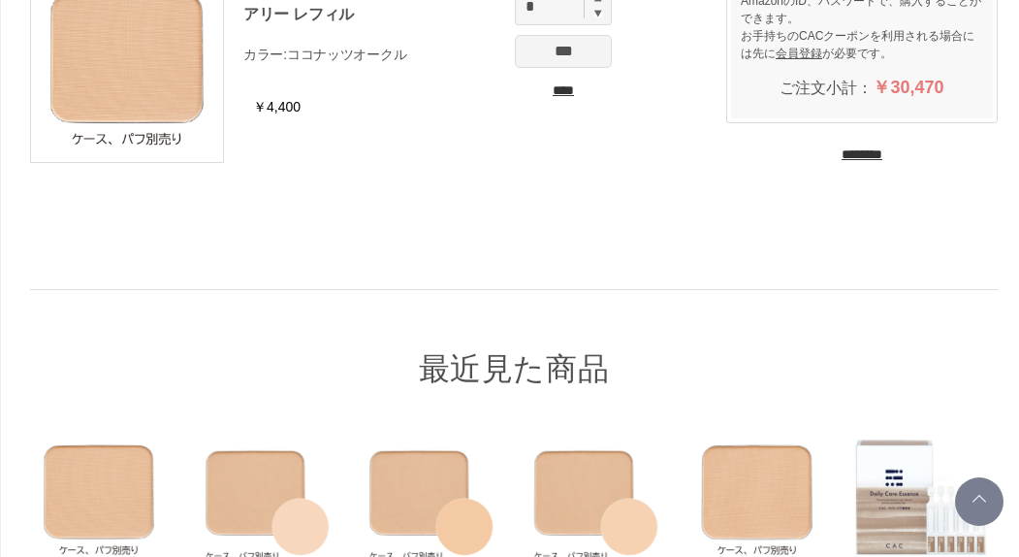
scroll to position [1310, 0]
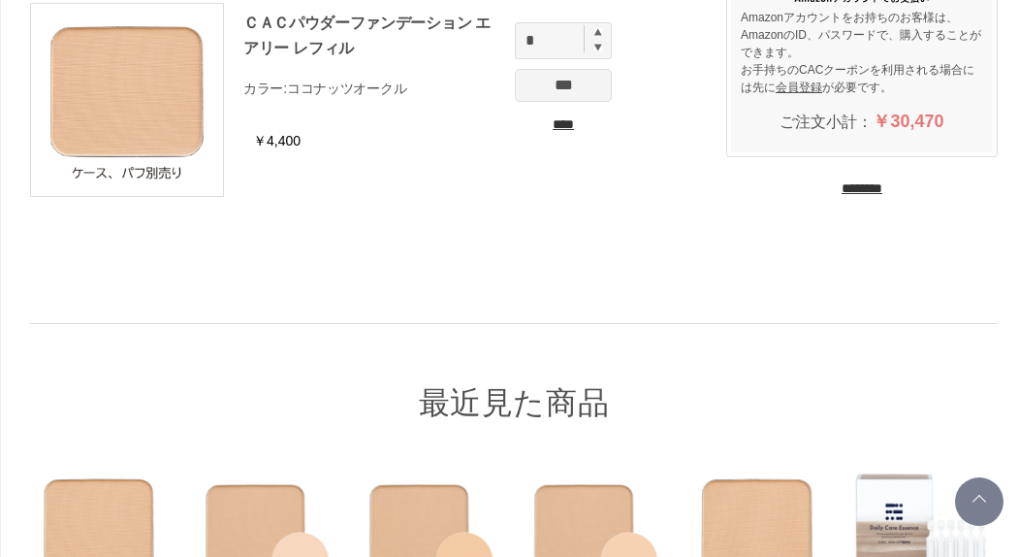
click at [842, 187] on input "********" at bounding box center [862, 188] width 41 height 18
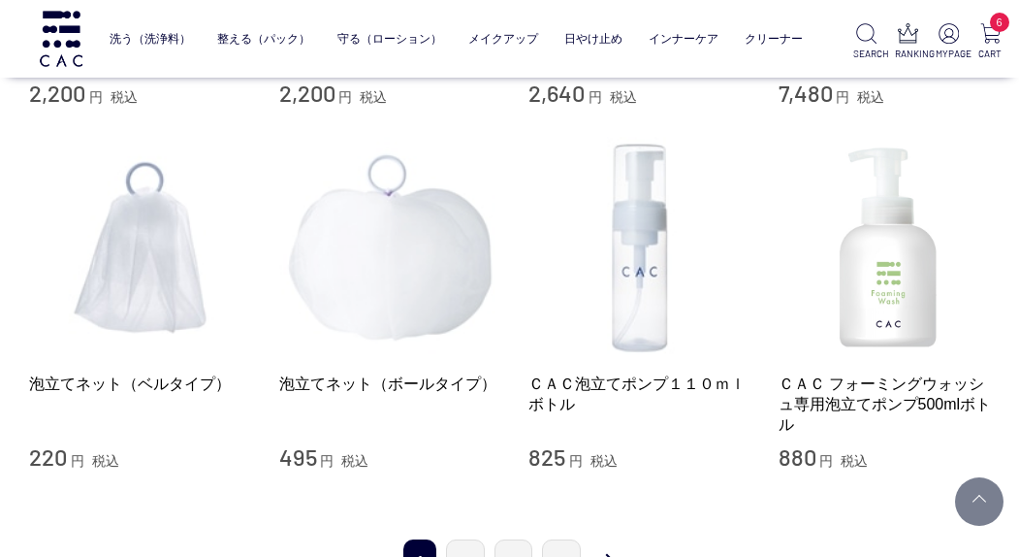
scroll to position [1940, 0]
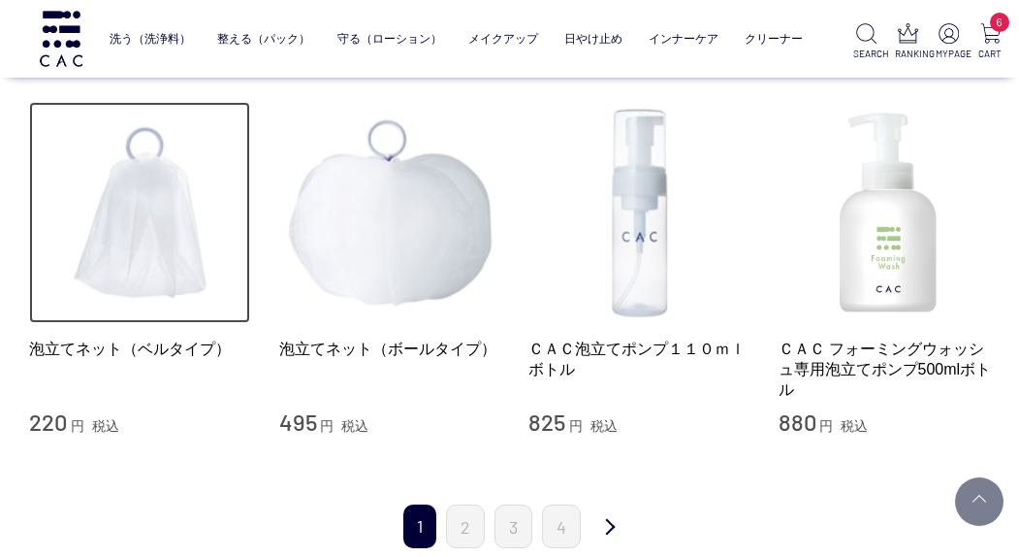
click at [138, 245] on img at bounding box center [139, 212] width 221 height 221
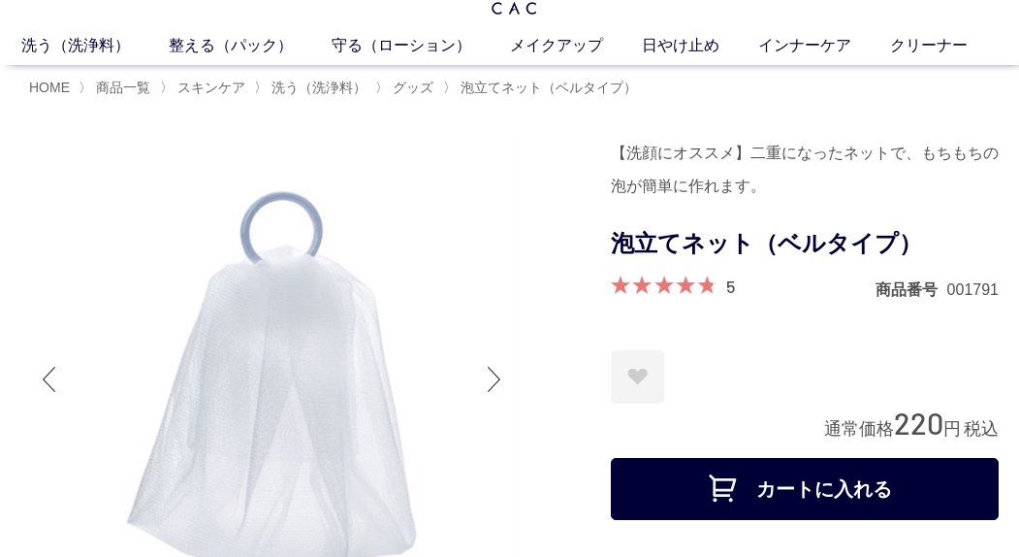
scroll to position [194, 0]
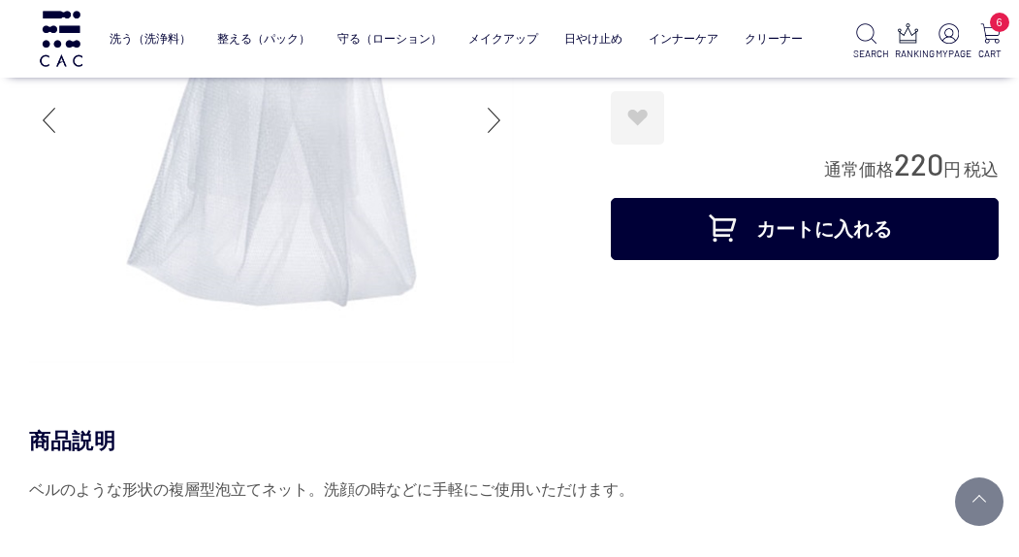
click at [711, 232] on button "カートに入れる" at bounding box center [805, 229] width 388 height 62
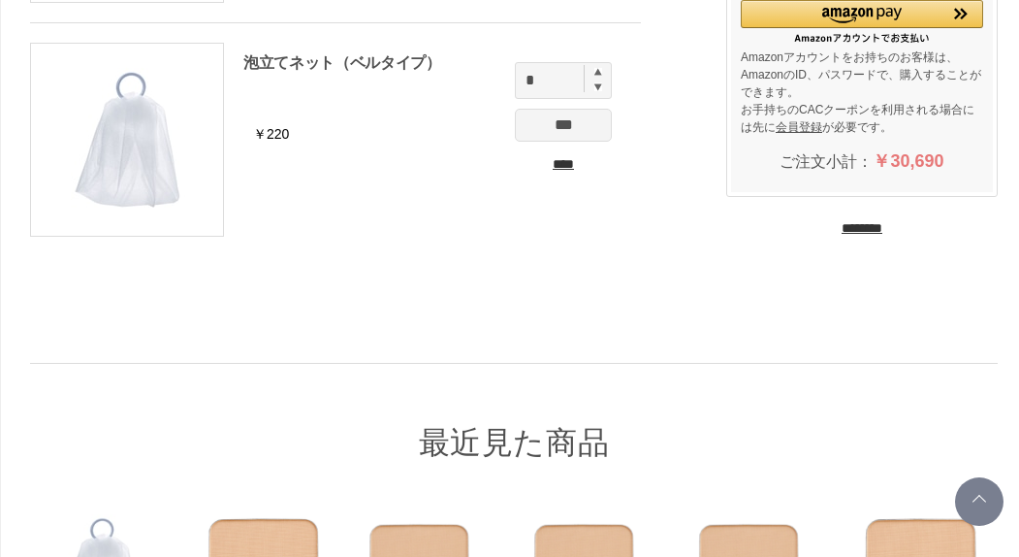
scroll to position [1536, 0]
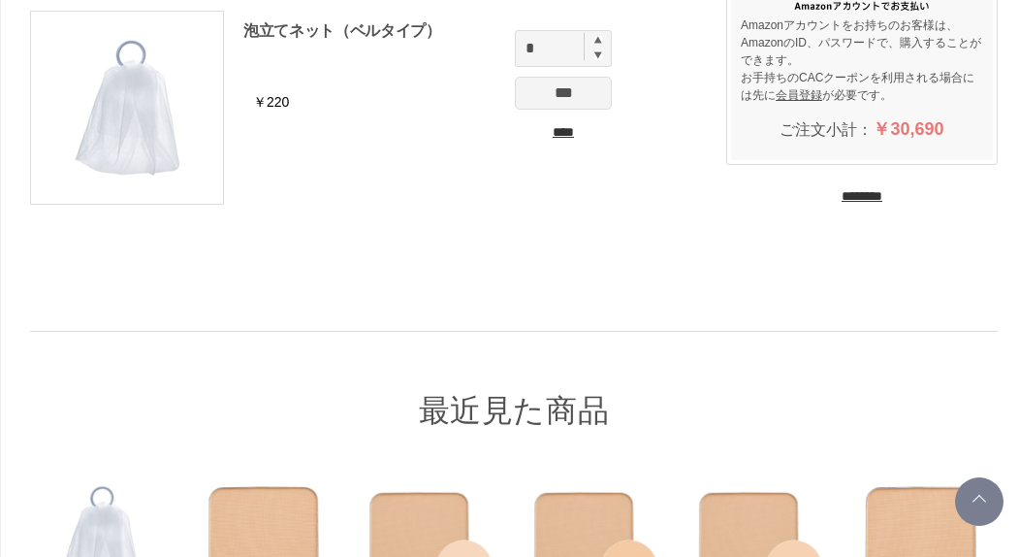
click at [860, 196] on input "********" at bounding box center [862, 196] width 41 height 18
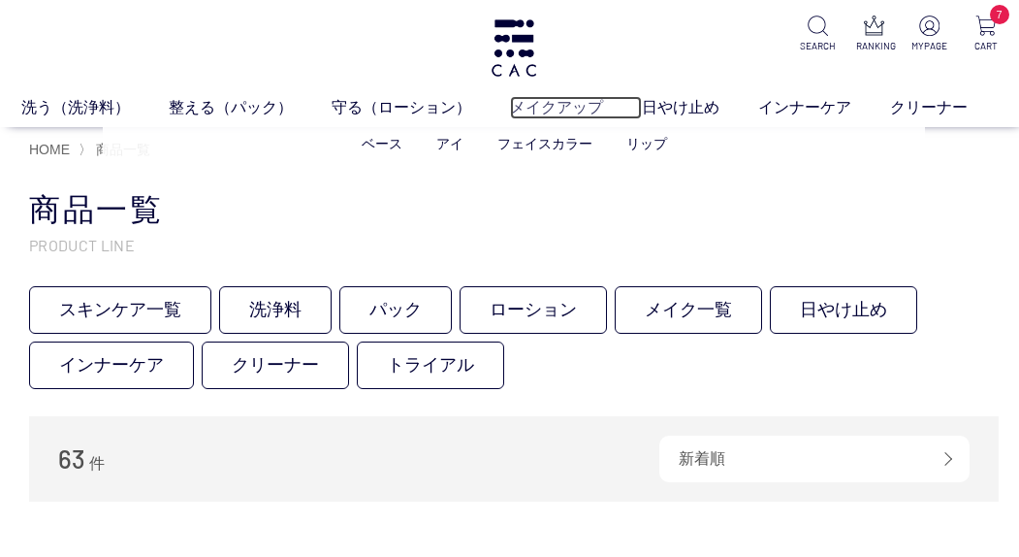
click at [578, 103] on link "メイクアップ" at bounding box center [576, 107] width 132 height 23
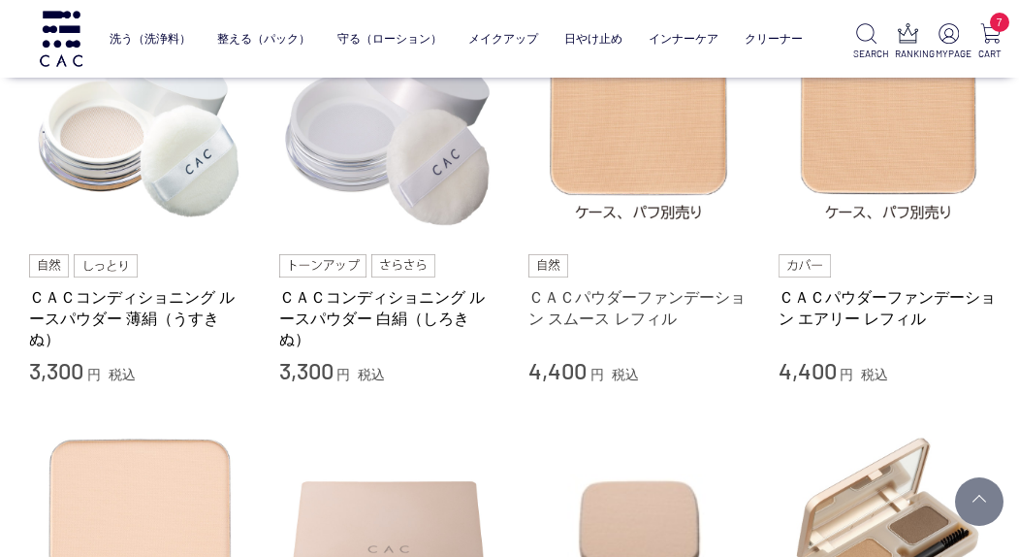
scroll to position [679, 0]
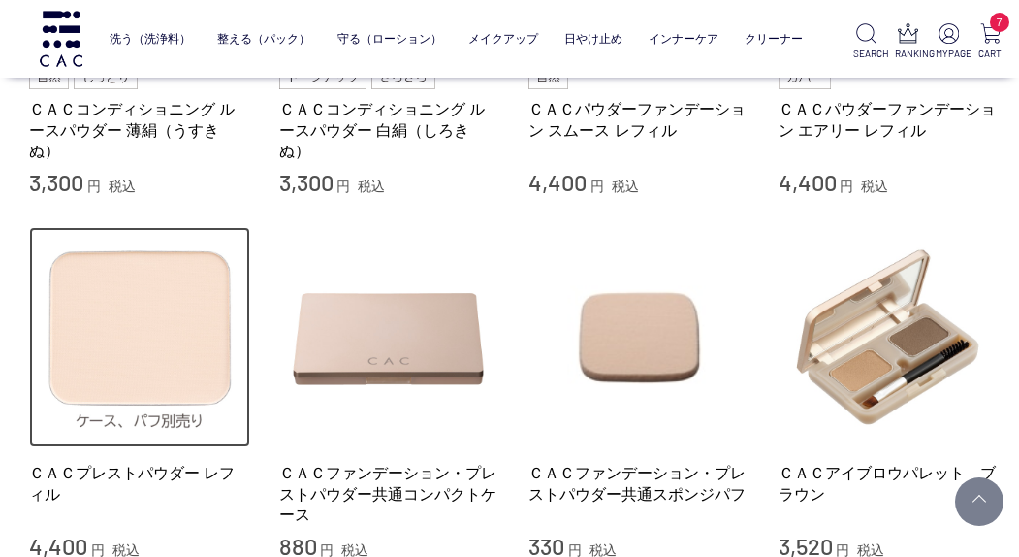
click at [128, 278] on img at bounding box center [139, 337] width 221 height 221
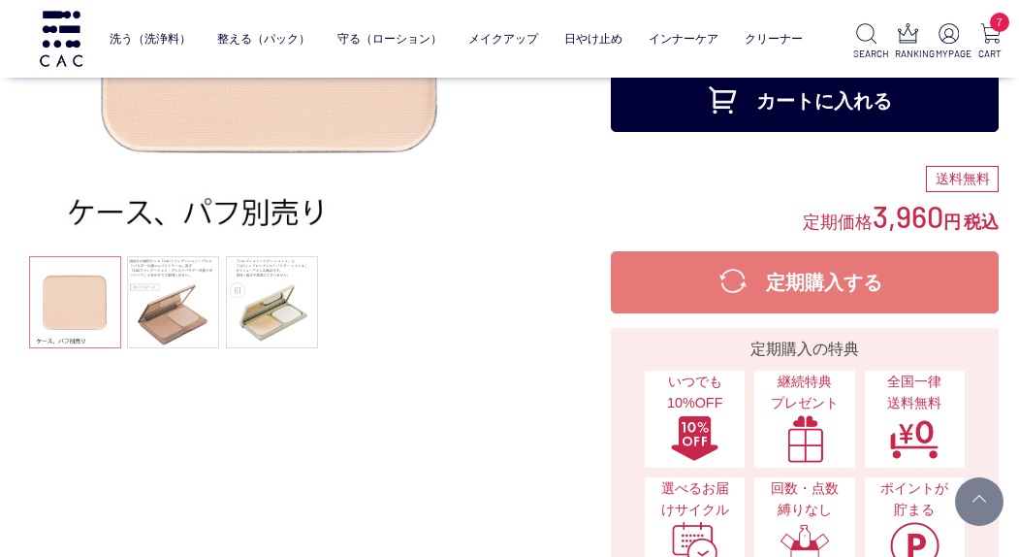
scroll to position [194, 0]
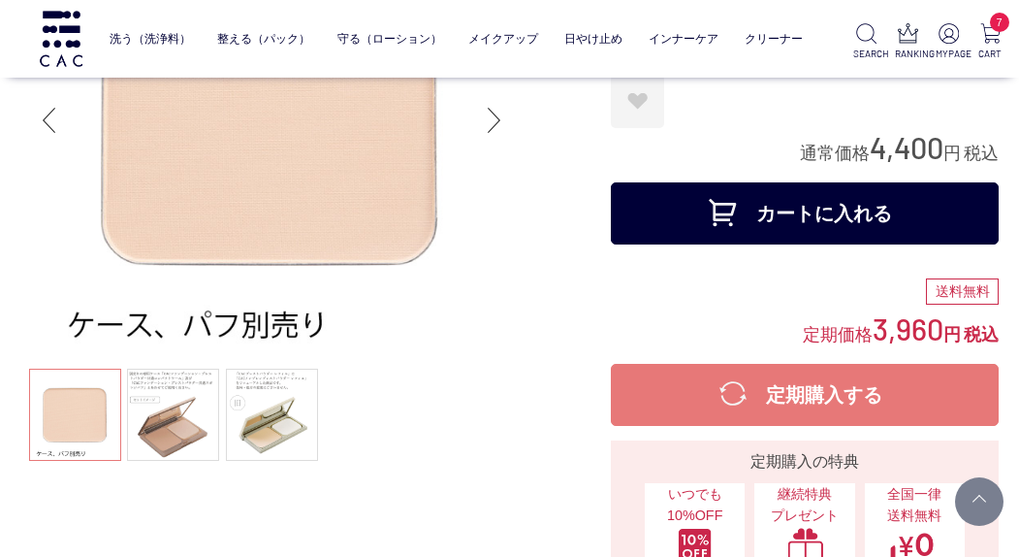
click at [760, 221] on button "カートに入れる" at bounding box center [805, 213] width 388 height 62
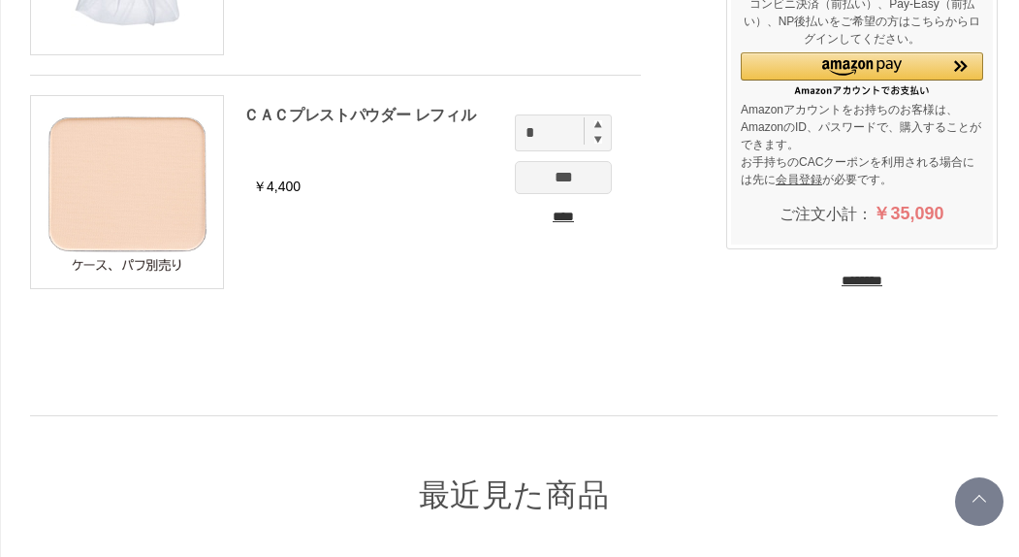
scroll to position [1691, 0]
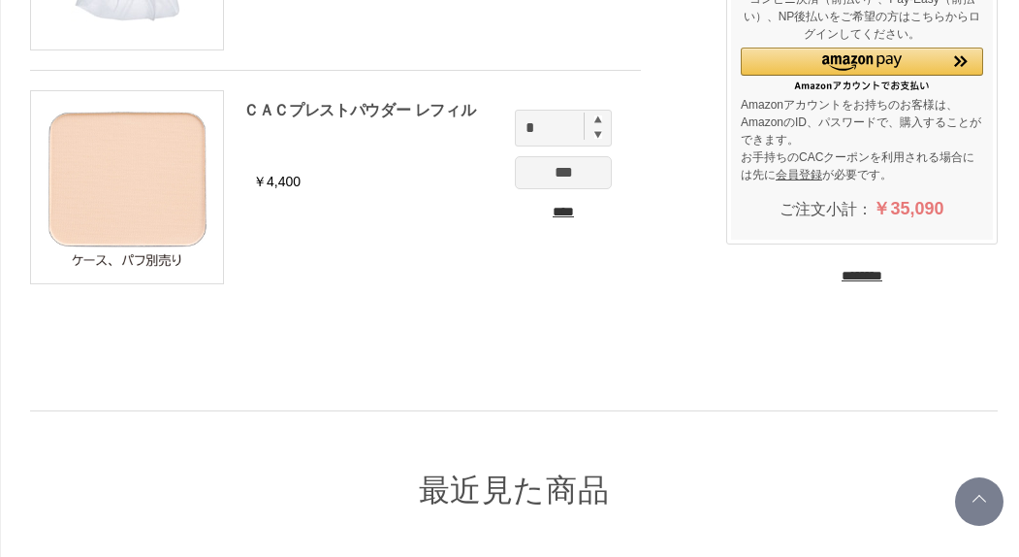
click at [842, 277] on input "********" at bounding box center [862, 276] width 41 height 18
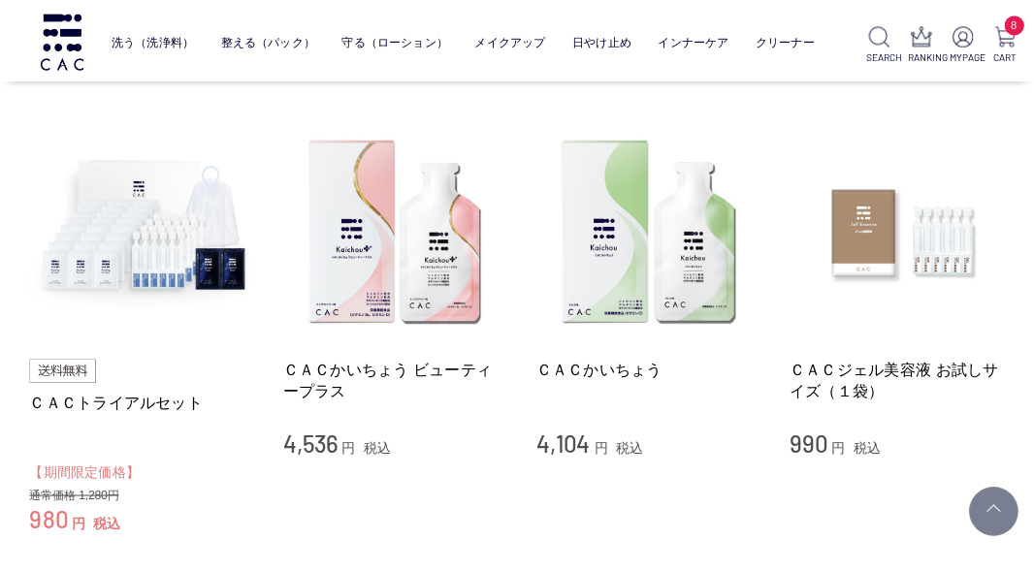
scroll to position [291, 0]
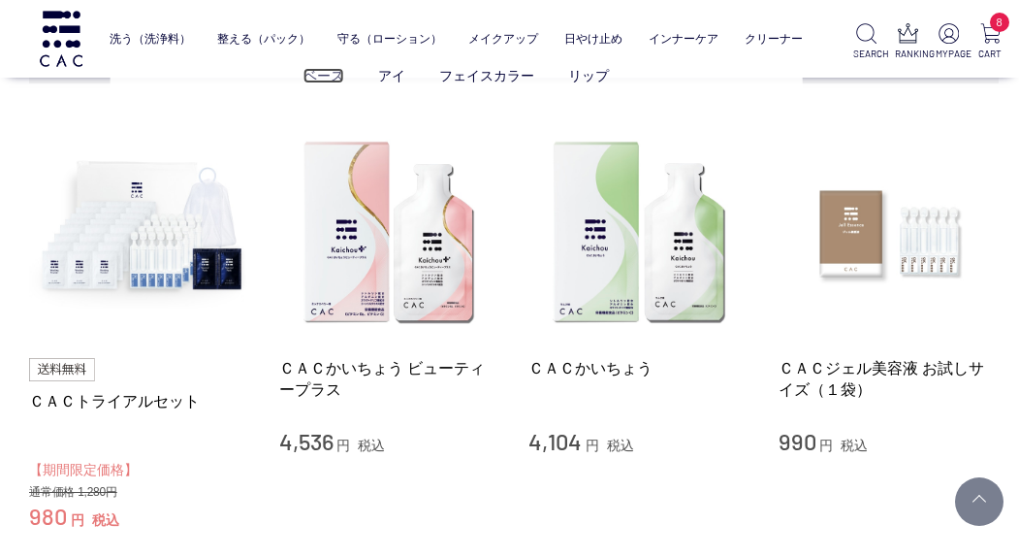
click at [325, 71] on link "ベース" at bounding box center [324, 76] width 41 height 16
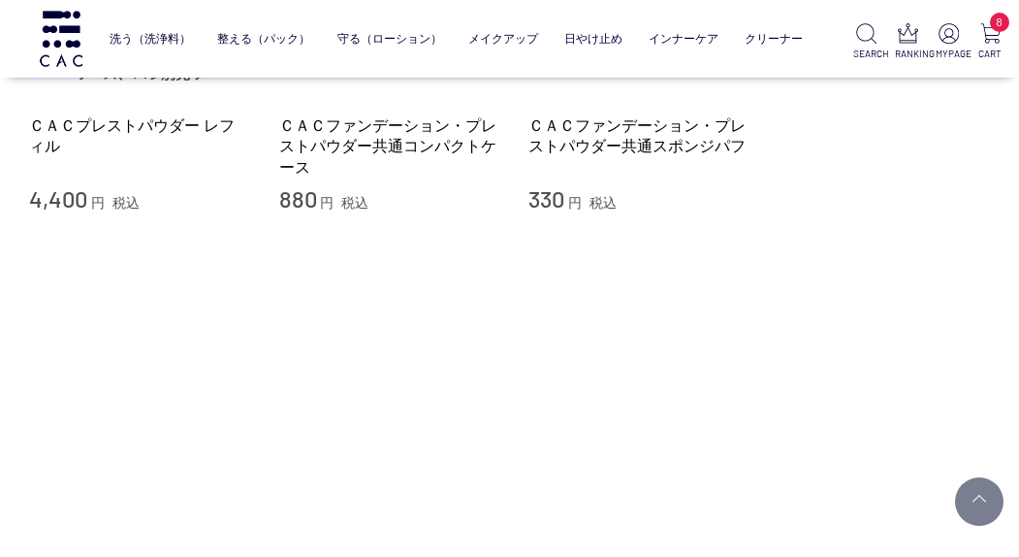
scroll to position [776, 0]
click at [636, 147] on link "ＣＡＣファンデーション・プレストパウダー共通スポンジパフ" at bounding box center [639, 134] width 221 height 42
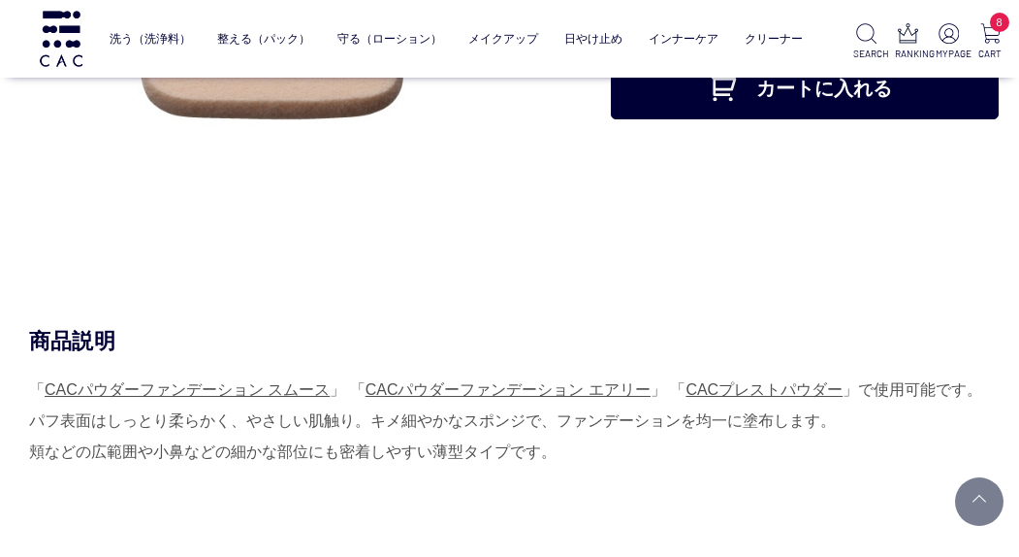
scroll to position [97, 0]
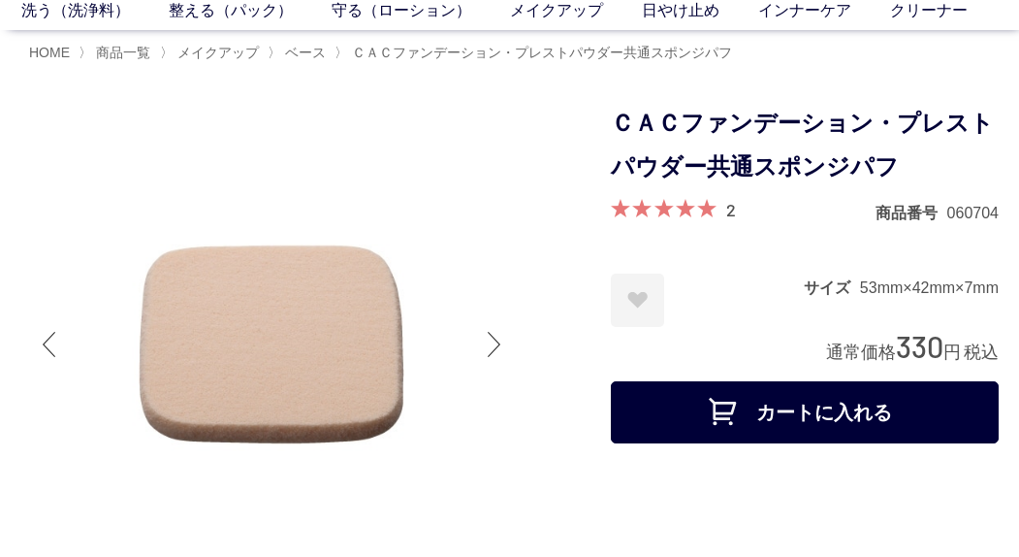
click at [790, 402] on button "カートに入れる" at bounding box center [805, 412] width 388 height 62
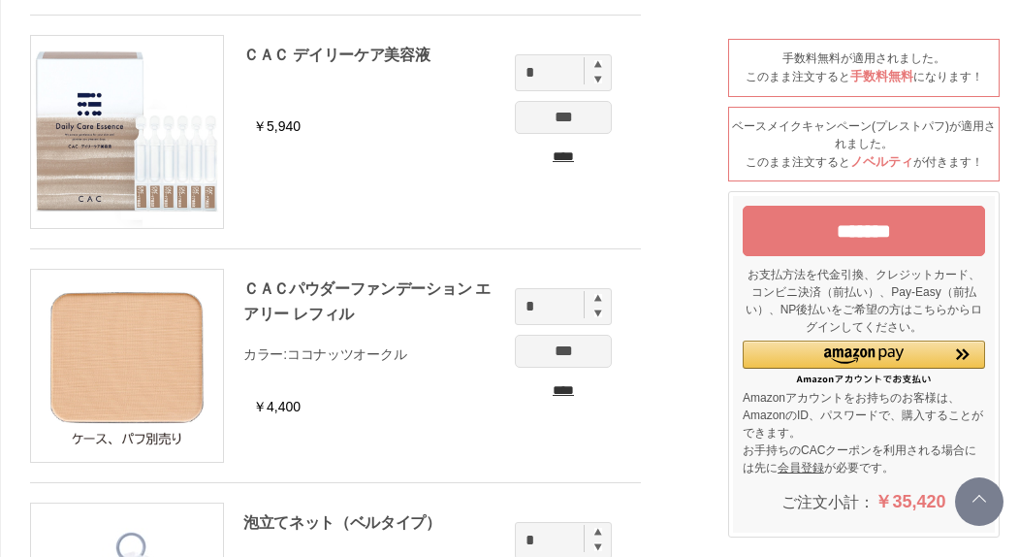
scroll to position [1067, 0]
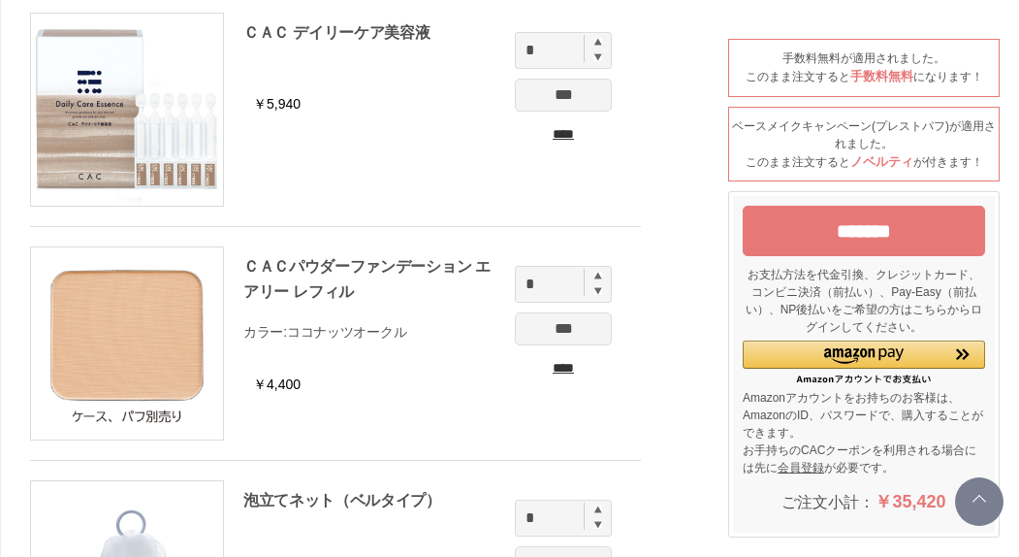
click at [600, 277] on img at bounding box center [599, 276] width 8 height 8
type input "*"
click at [579, 324] on input "***" at bounding box center [563, 328] width 97 height 33
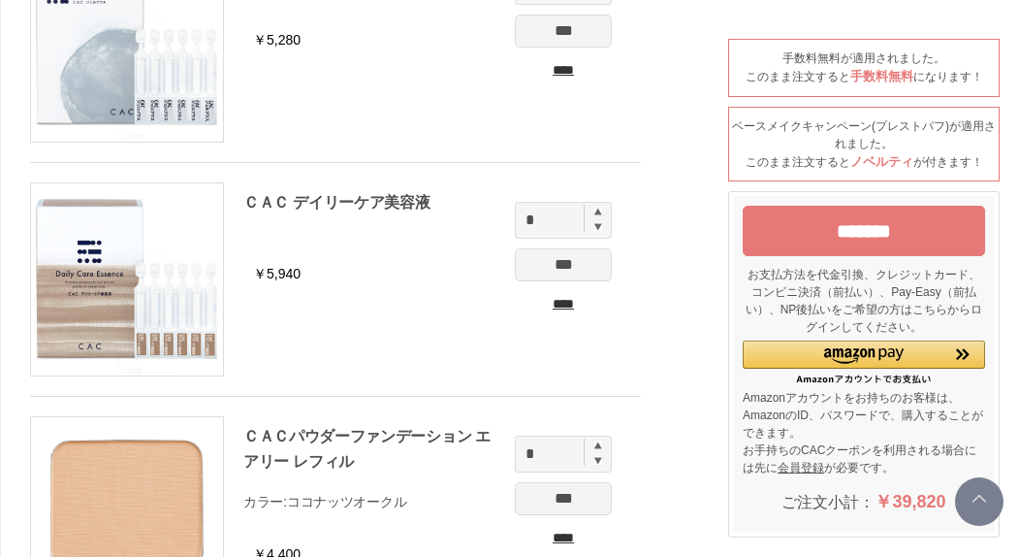
scroll to position [1067, 0]
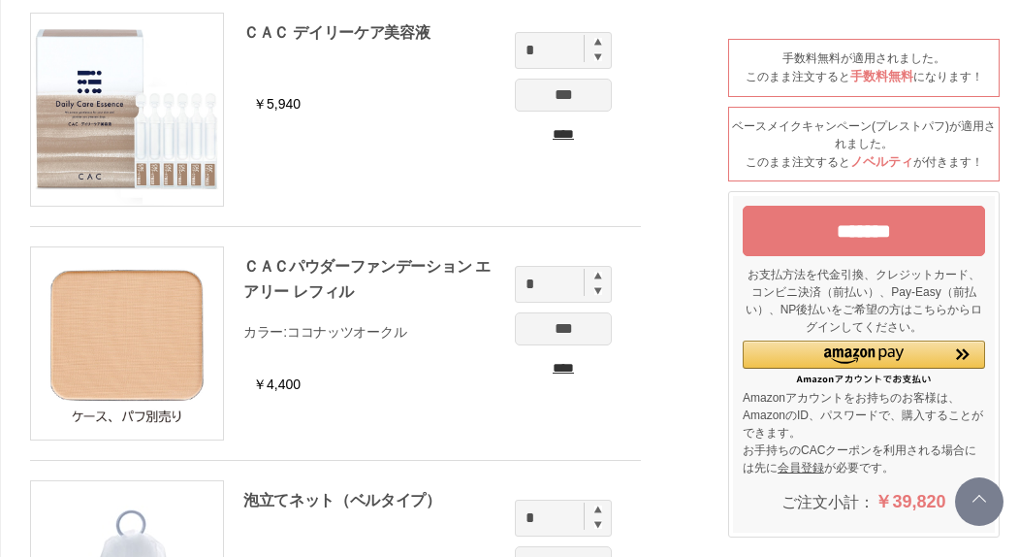
click at [598, 294] on img at bounding box center [599, 290] width 8 height 9
type input "*"
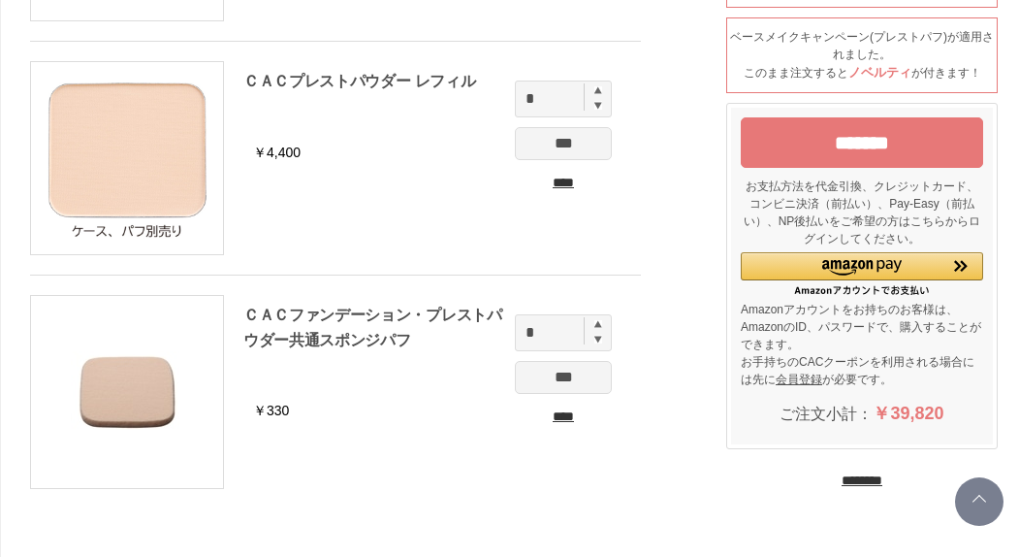
scroll to position [1746, 0]
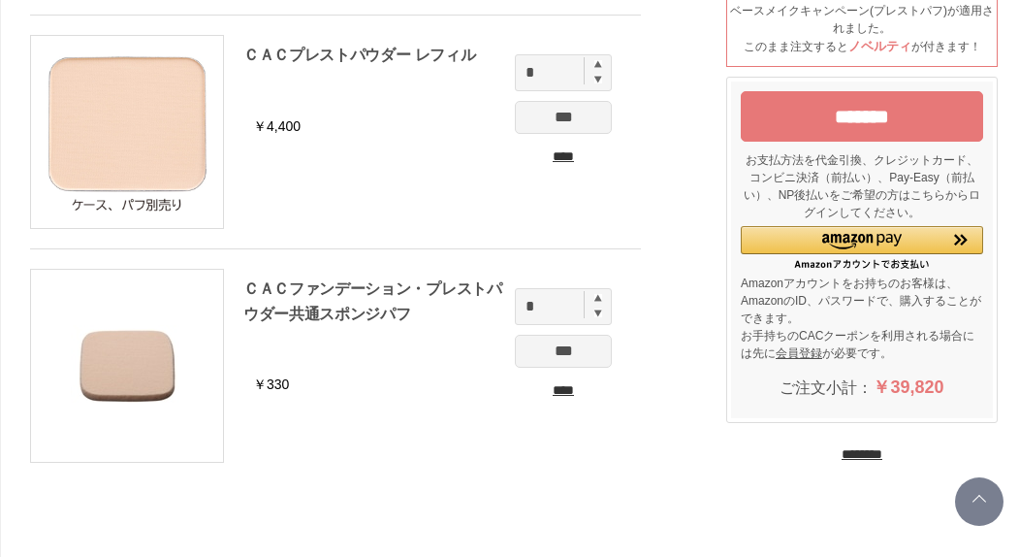
click at [598, 300] on img at bounding box center [599, 298] width 8 height 8
type input "*"
click at [577, 339] on input "***" at bounding box center [563, 351] width 97 height 33
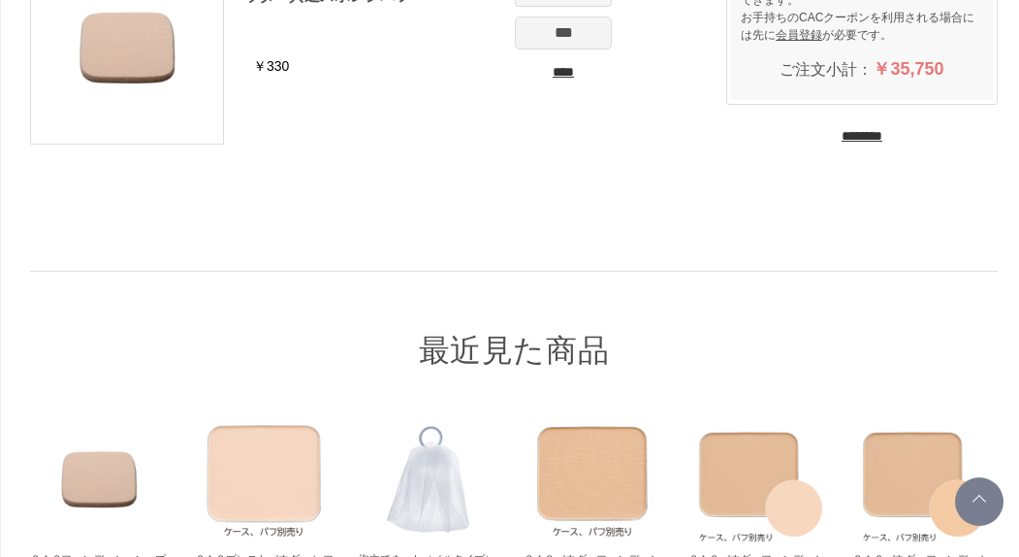
scroll to position [2113, 0]
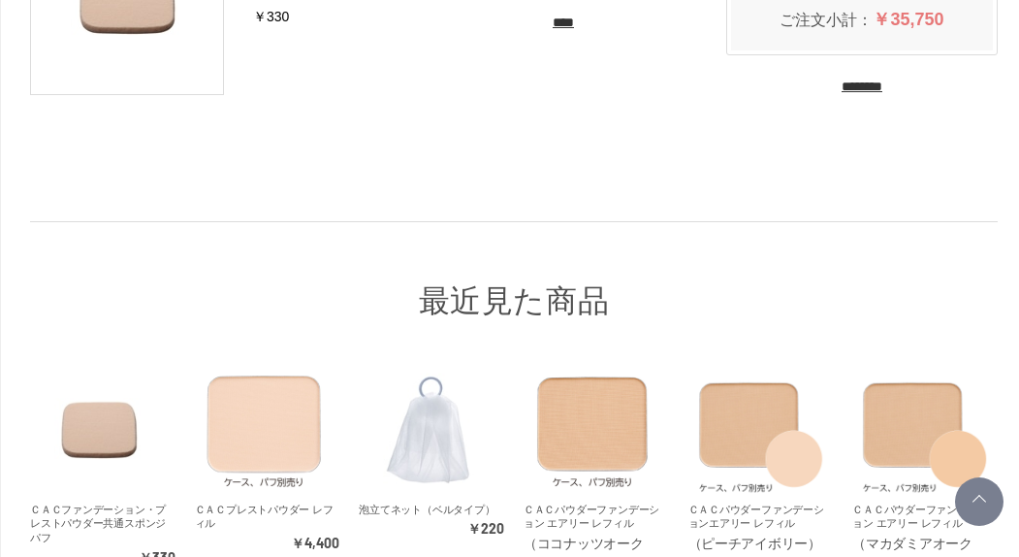
click at [842, 87] on input "********" at bounding box center [862, 87] width 41 height 18
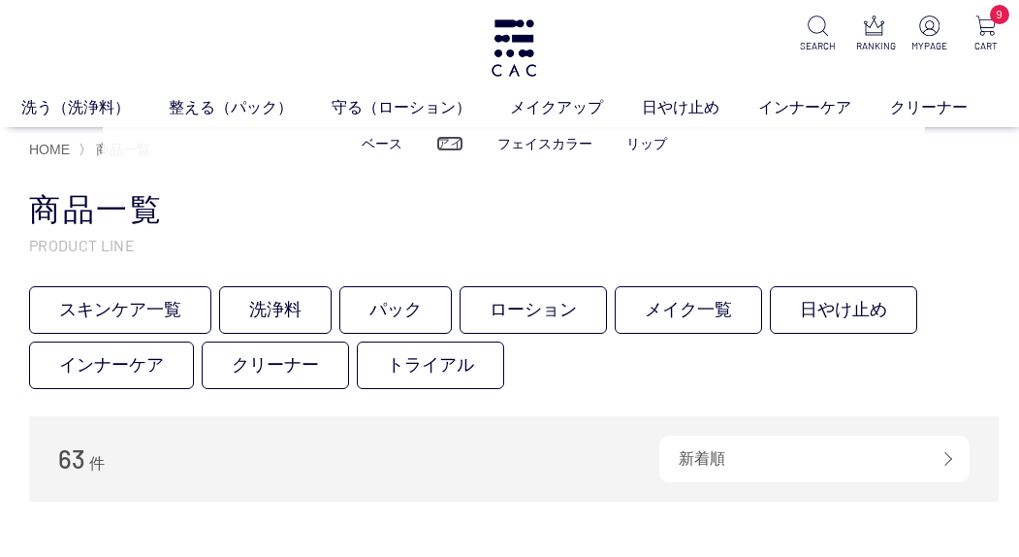
click at [459, 144] on link "アイ" at bounding box center [449, 144] width 27 height 16
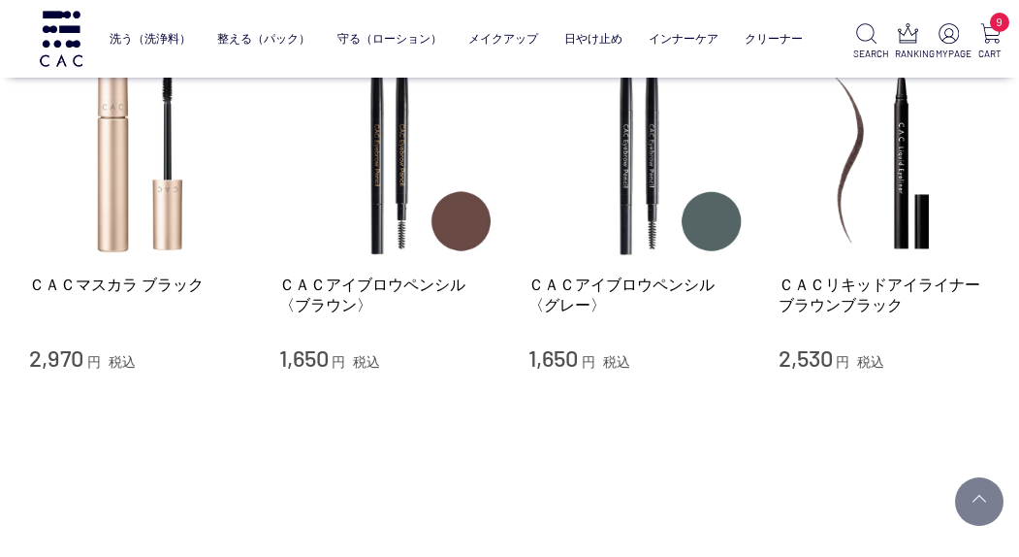
scroll to position [485, 0]
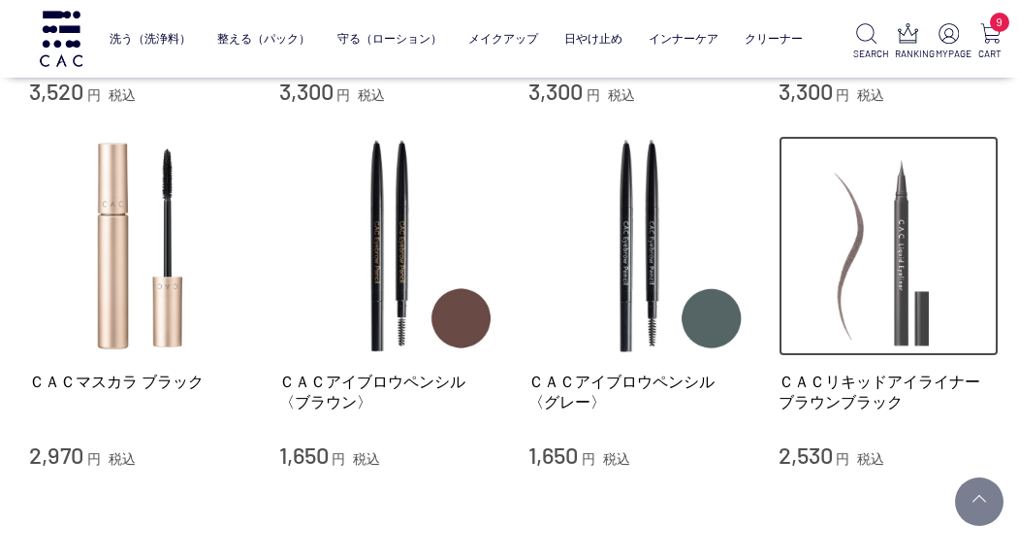
click at [902, 240] on img at bounding box center [889, 246] width 221 height 221
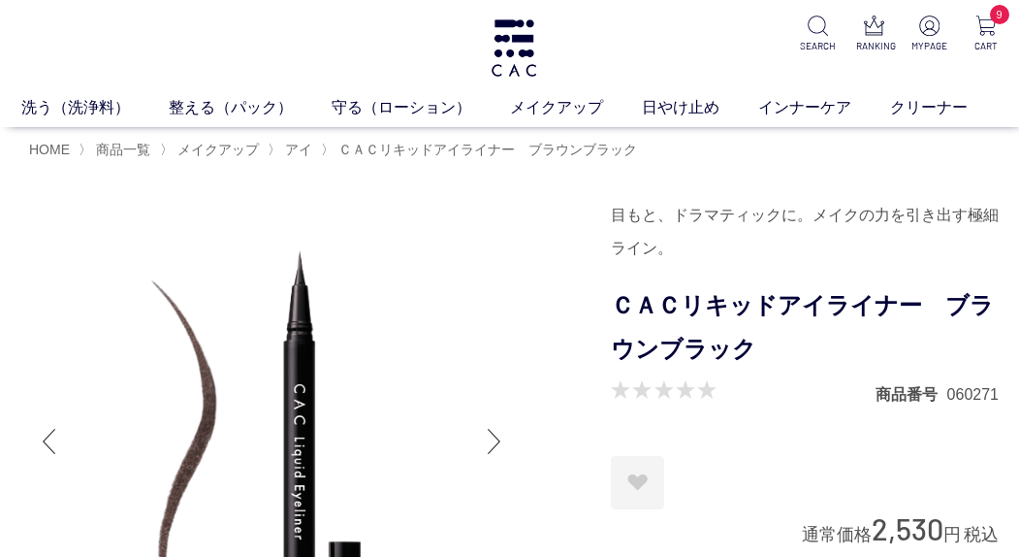
scroll to position [291, 0]
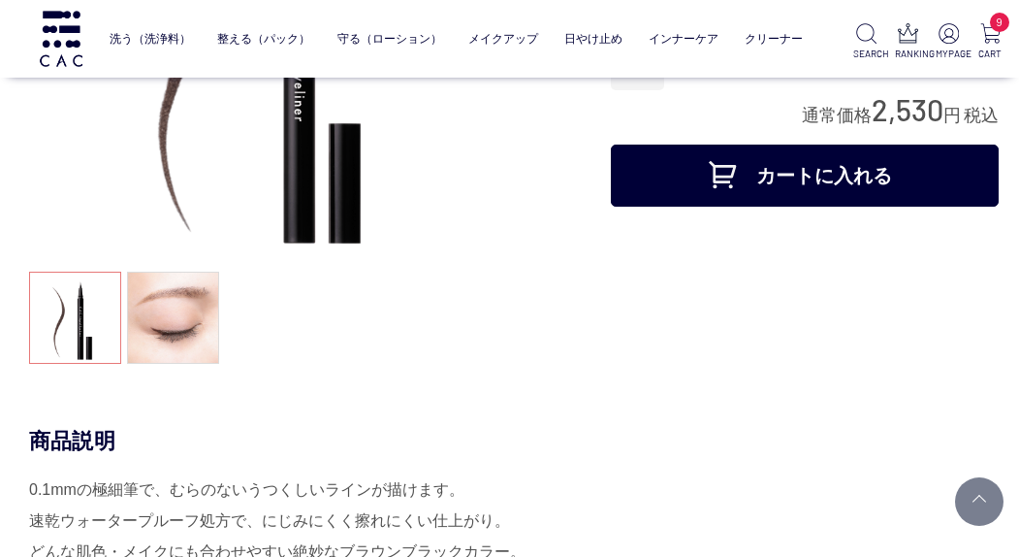
click at [874, 174] on button "カートに入れる" at bounding box center [805, 176] width 388 height 62
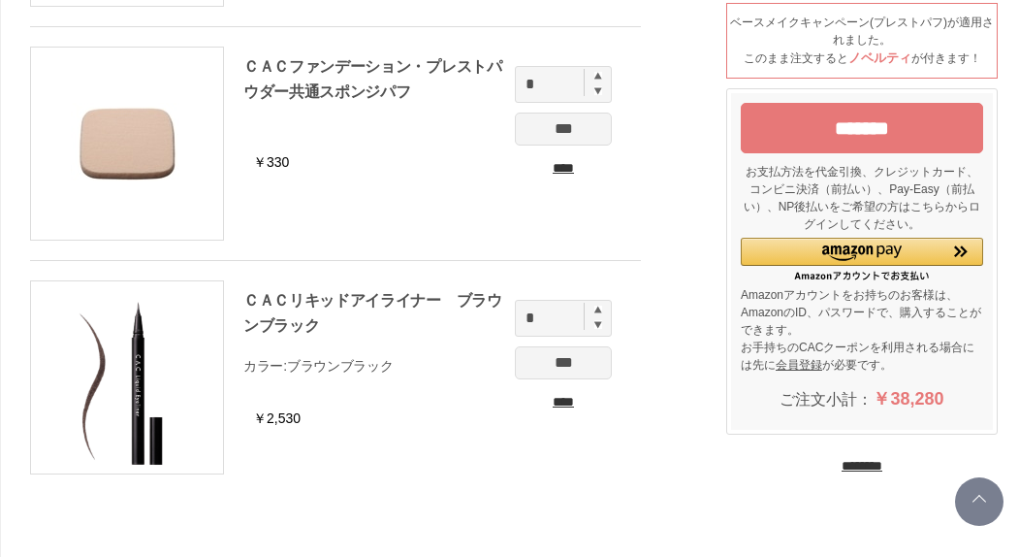
scroll to position [2208, 0]
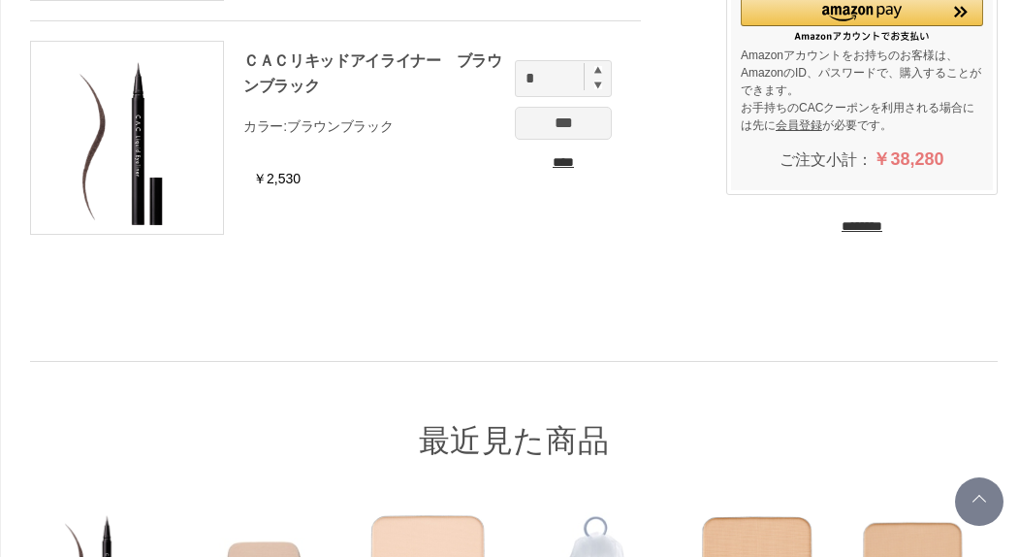
click at [846, 233] on input "********" at bounding box center [862, 226] width 41 height 18
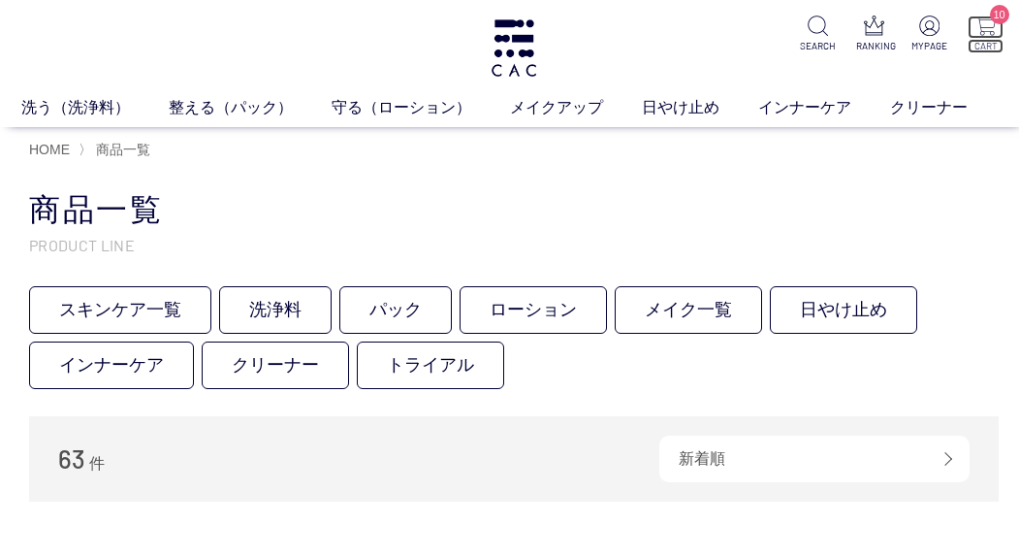
click at [989, 27] on img at bounding box center [986, 26] width 20 height 20
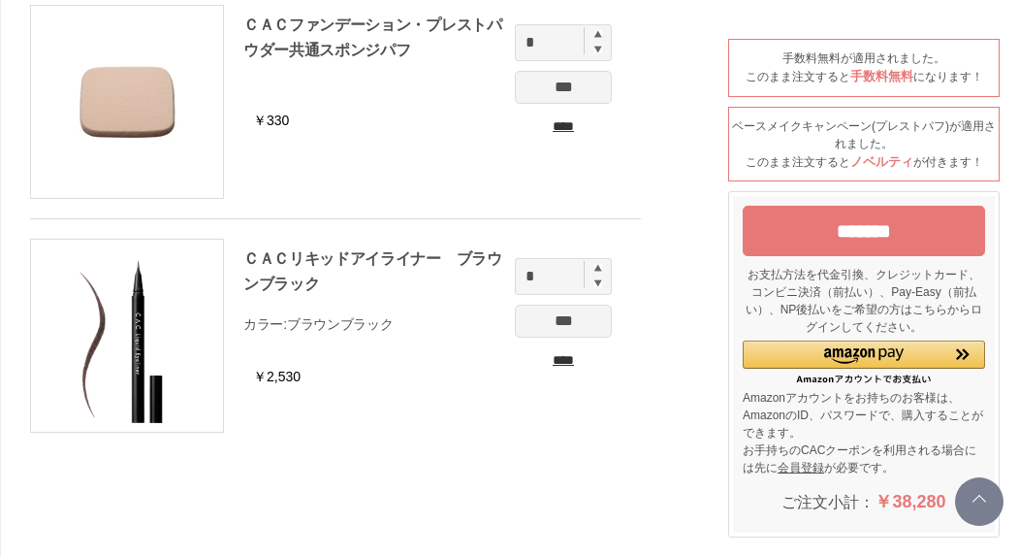
scroll to position [2037, 0]
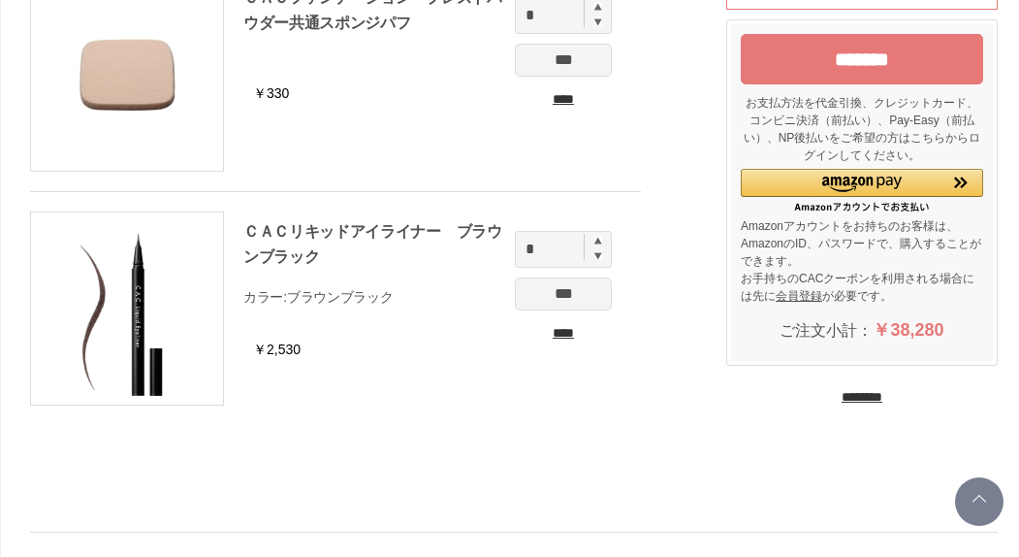
click at [842, 390] on input "********" at bounding box center [862, 397] width 41 height 18
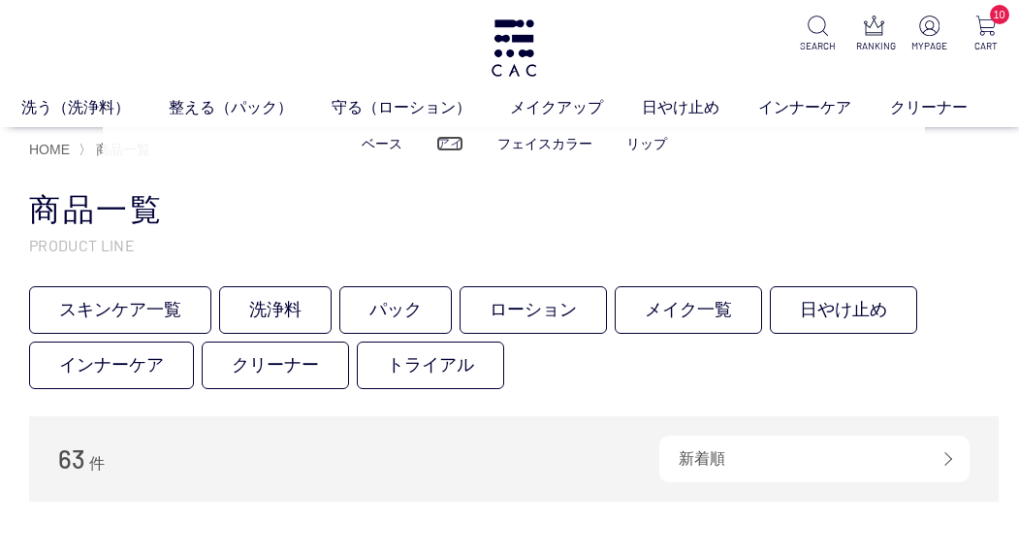
click at [452, 144] on link "アイ" at bounding box center [449, 144] width 27 height 16
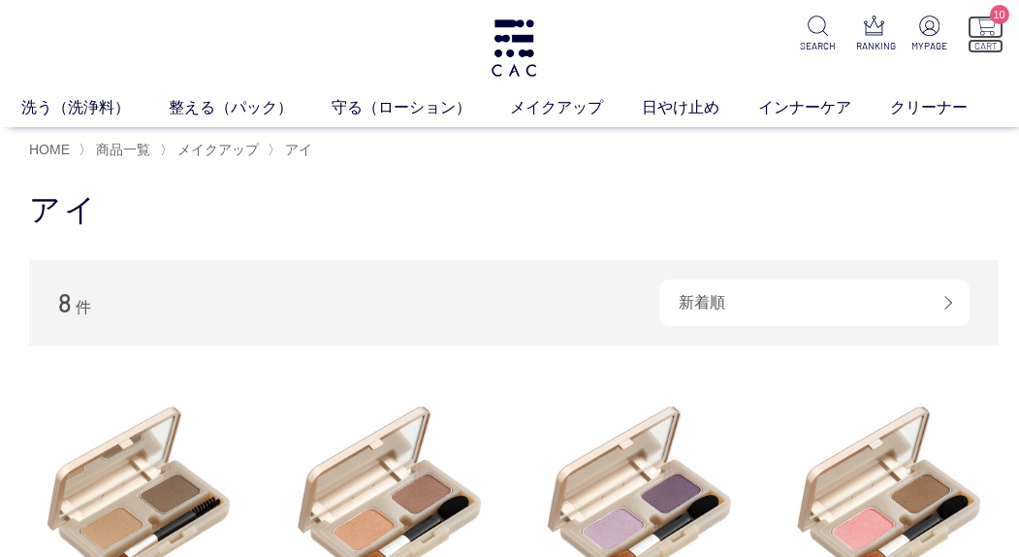
click at [984, 33] on img at bounding box center [986, 26] width 20 height 20
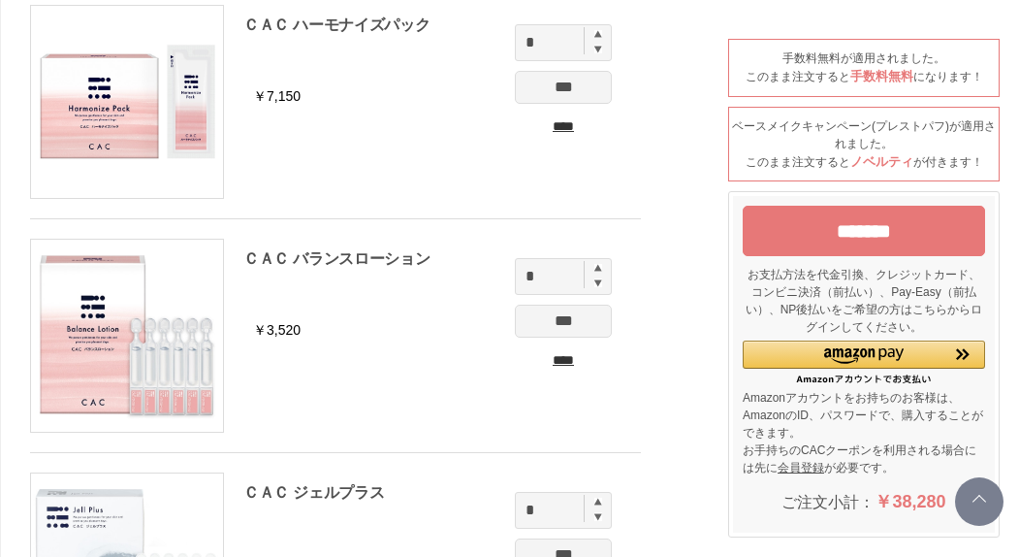
scroll to position [388, 0]
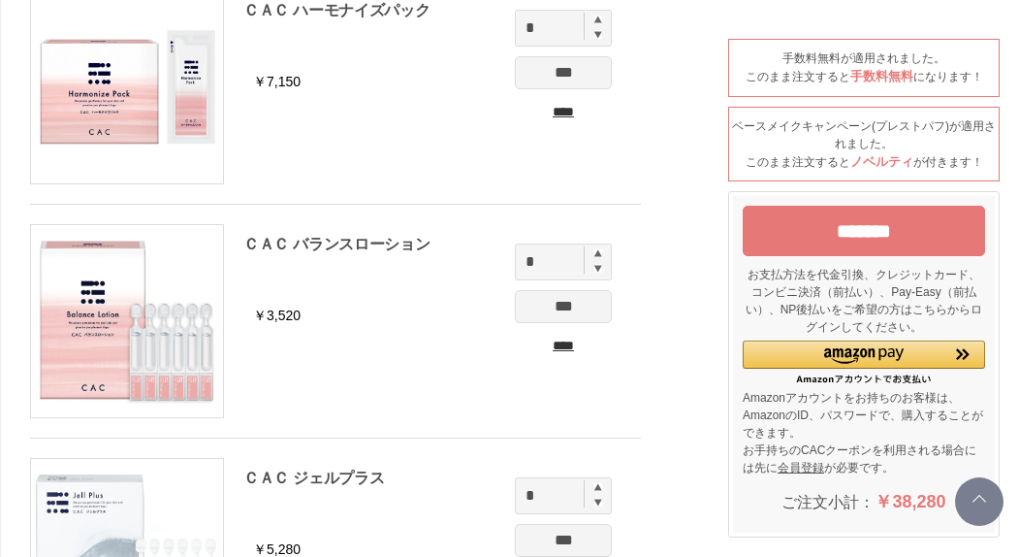
click at [872, 226] on input "*******" at bounding box center [864, 231] width 242 height 50
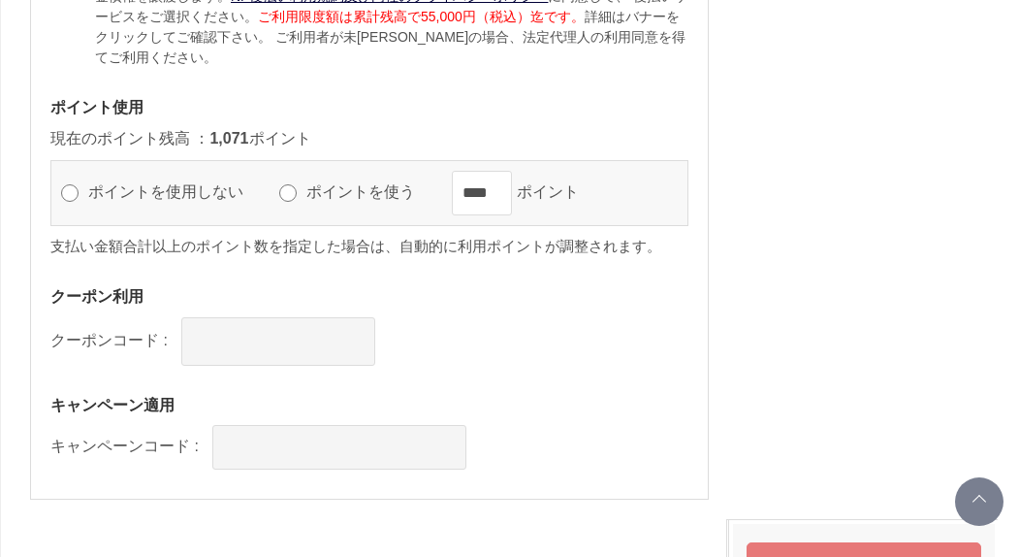
scroll to position [3298, 0]
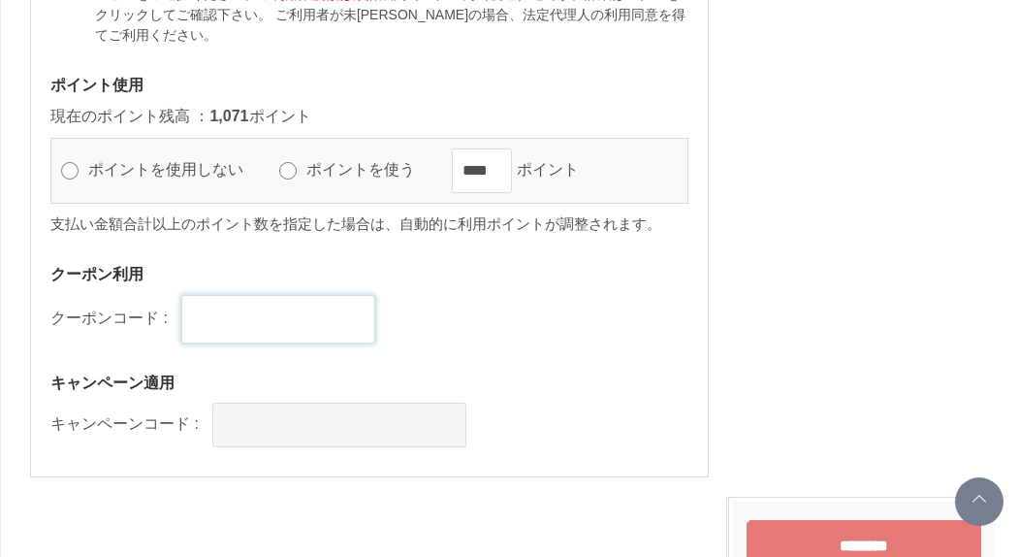
click at [357, 343] on input "text" at bounding box center [278, 319] width 194 height 48
click at [514, 343] on div "クーポンコード :" at bounding box center [369, 319] width 638 height 48
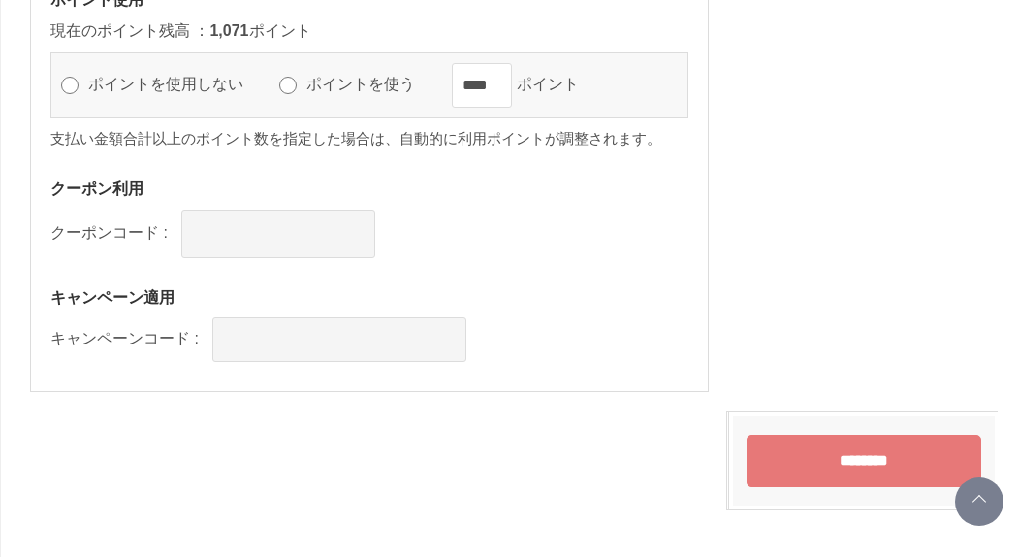
scroll to position [3395, 0]
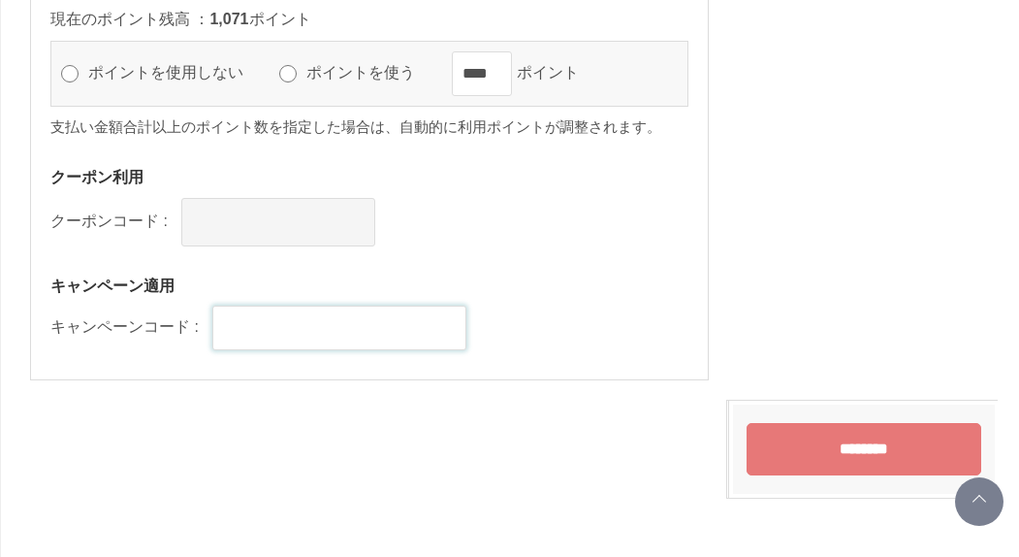
click at [423, 350] on input "text" at bounding box center [339, 328] width 254 height 45
click at [558, 350] on div "キャンペーンコード :" at bounding box center [369, 328] width 638 height 45
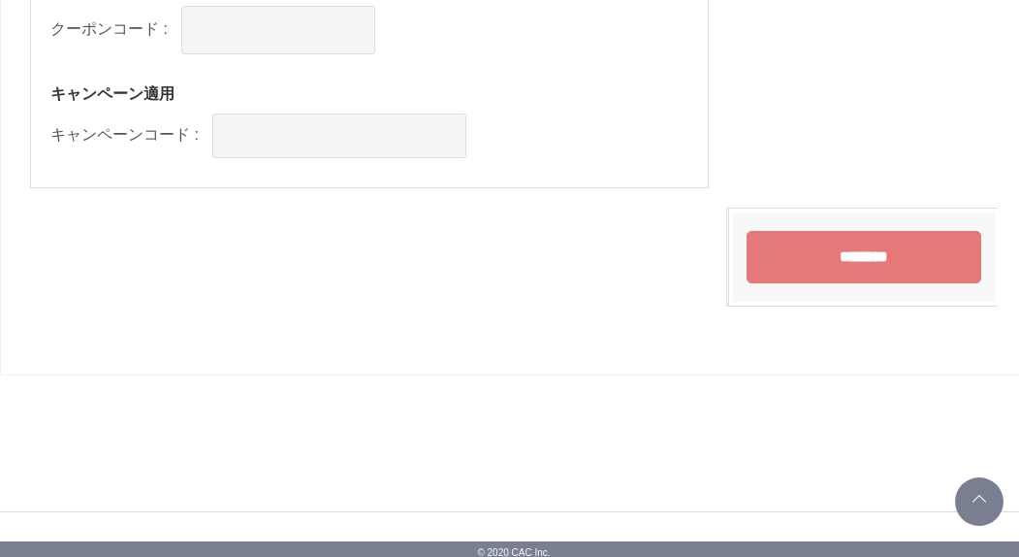
scroll to position [3589, 0]
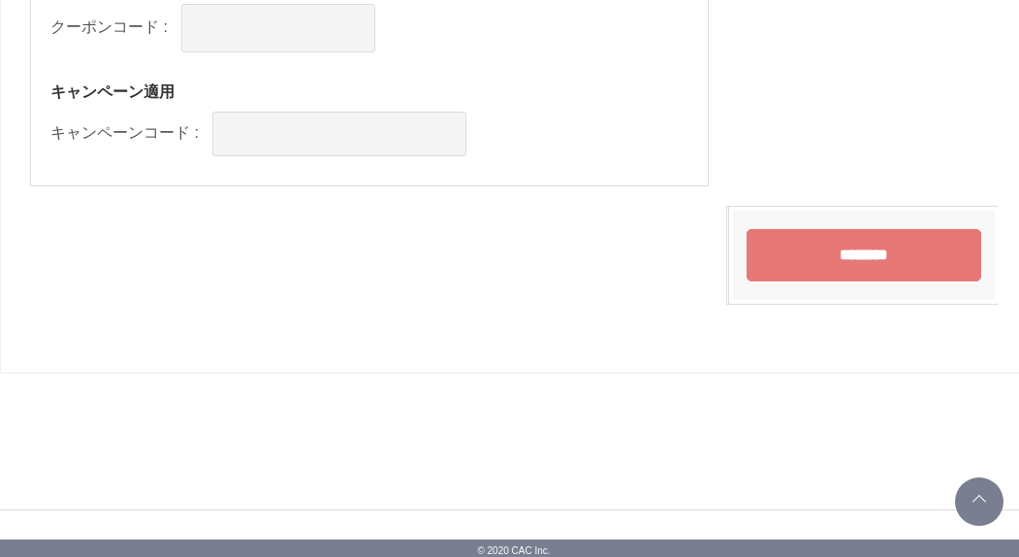
click at [819, 281] on input "********" at bounding box center [864, 255] width 235 height 52
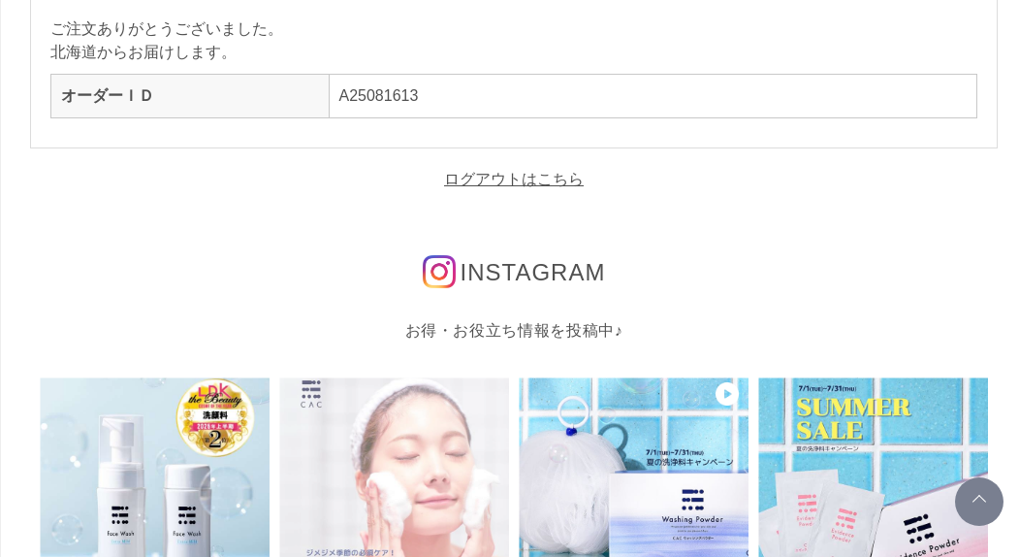
scroll to position [194, 0]
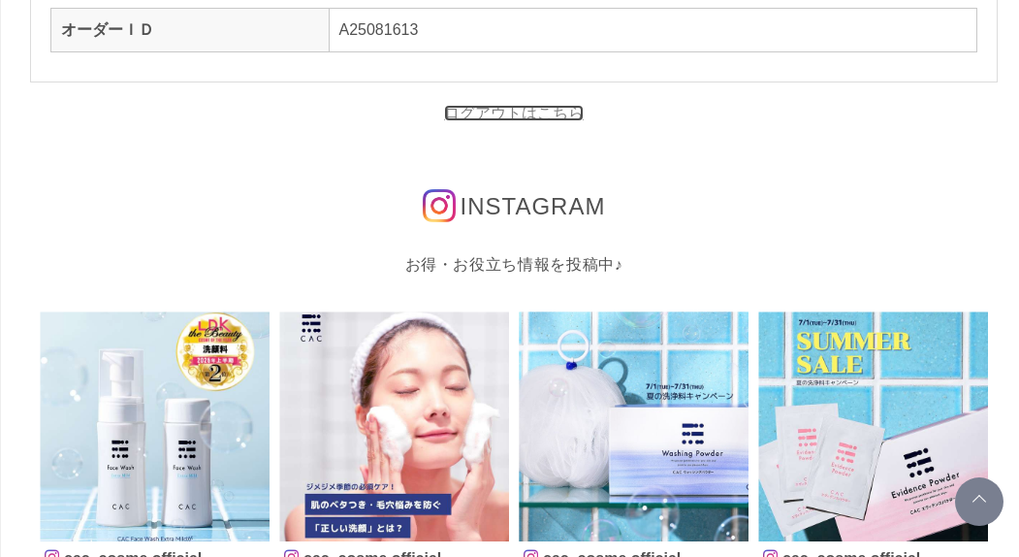
click at [513, 116] on link "ログアウトはこちら" at bounding box center [514, 113] width 140 height 16
